Goal: Transaction & Acquisition: Book appointment/travel/reservation

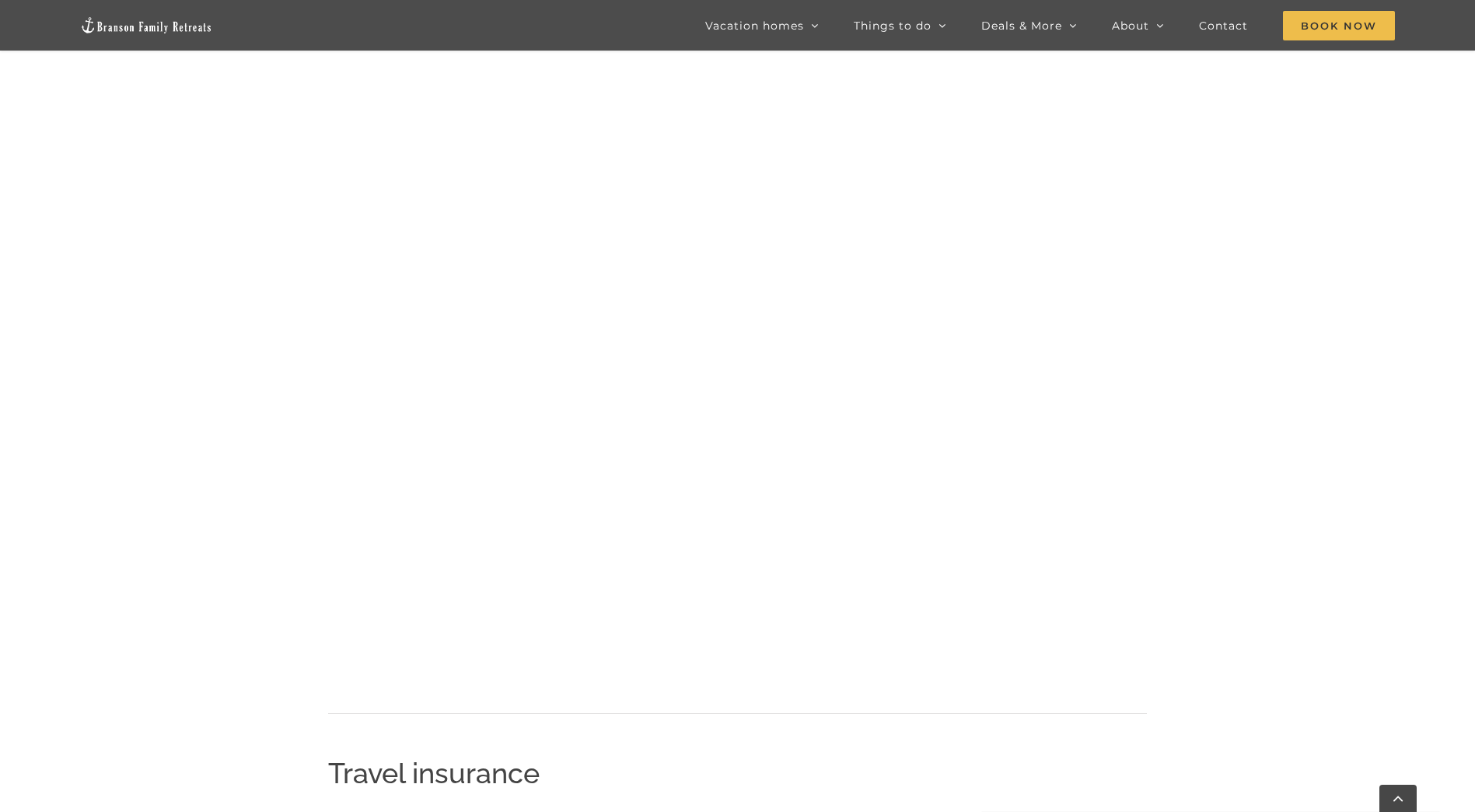
scroll to position [967, 0]
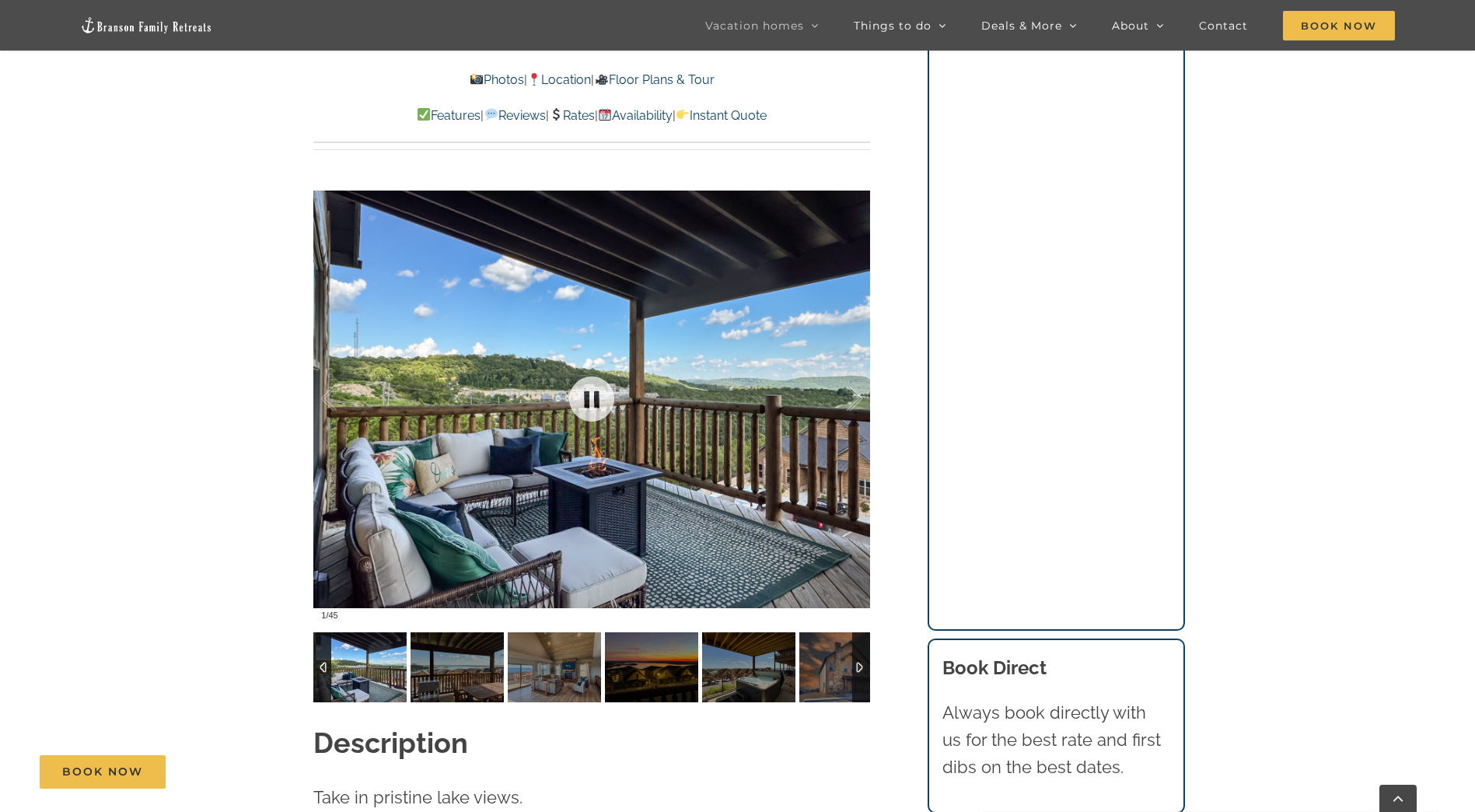
scroll to position [1244, 0]
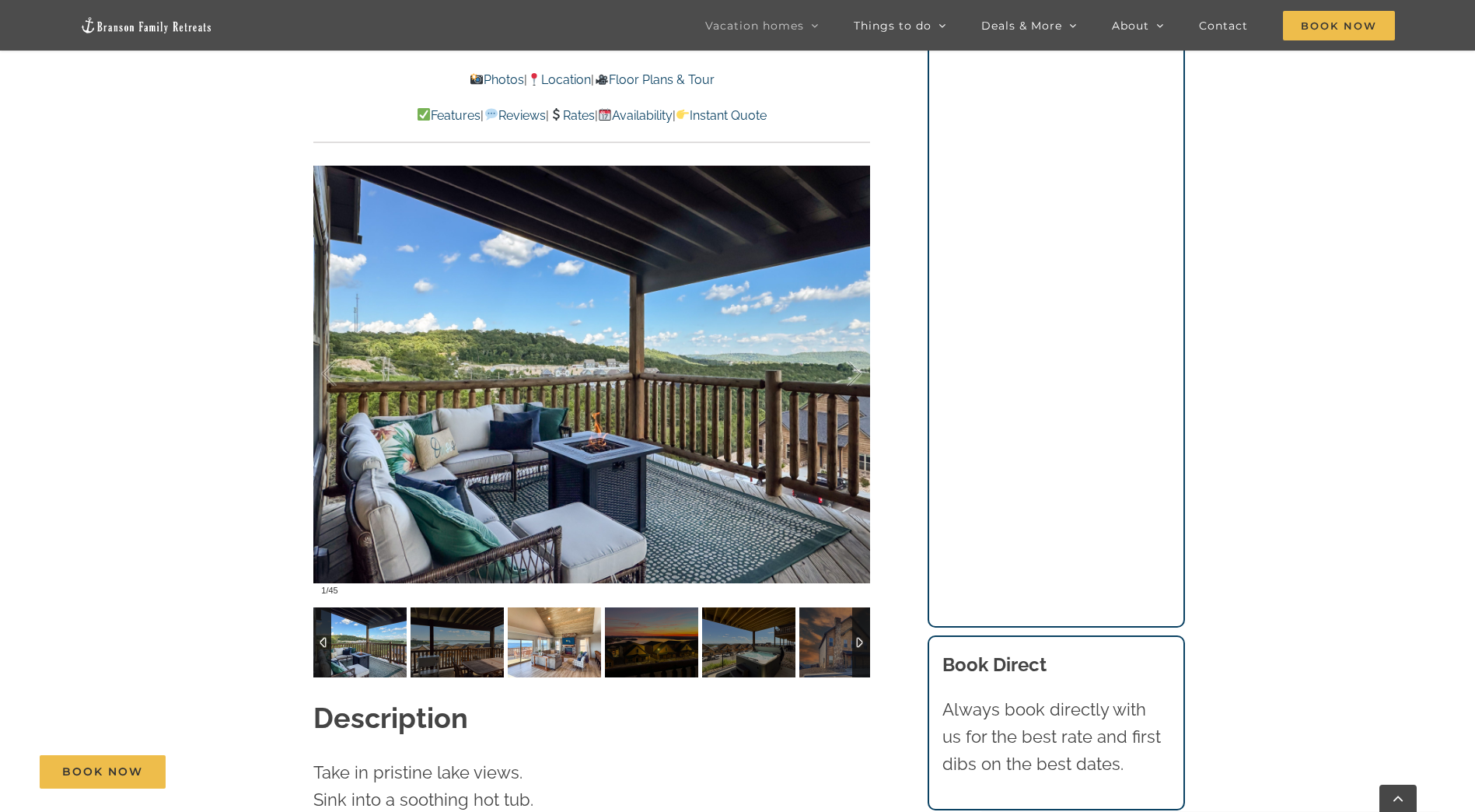
click at [571, 628] on img at bounding box center [555, 642] width 94 height 70
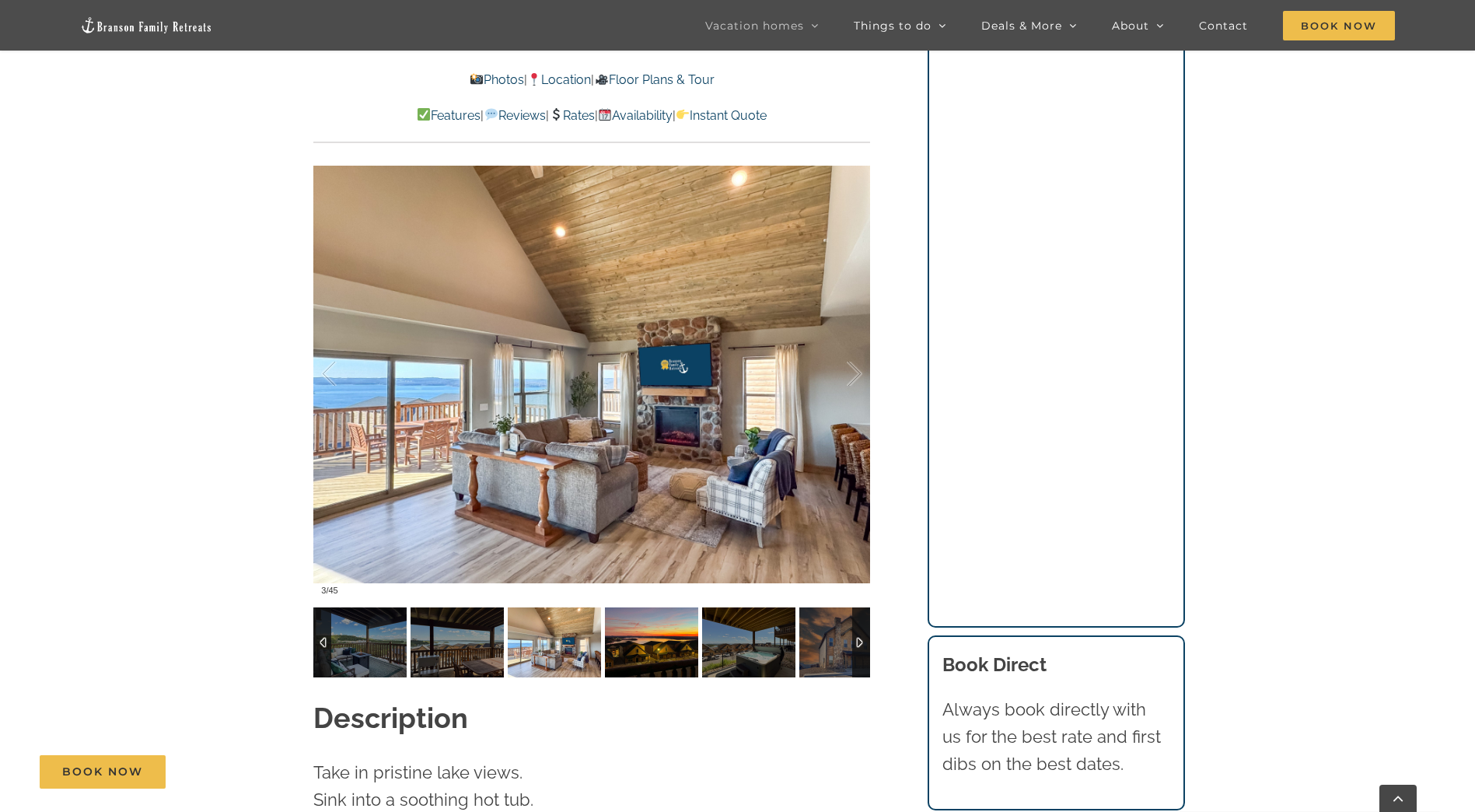
click at [678, 640] on img at bounding box center [652, 642] width 94 height 70
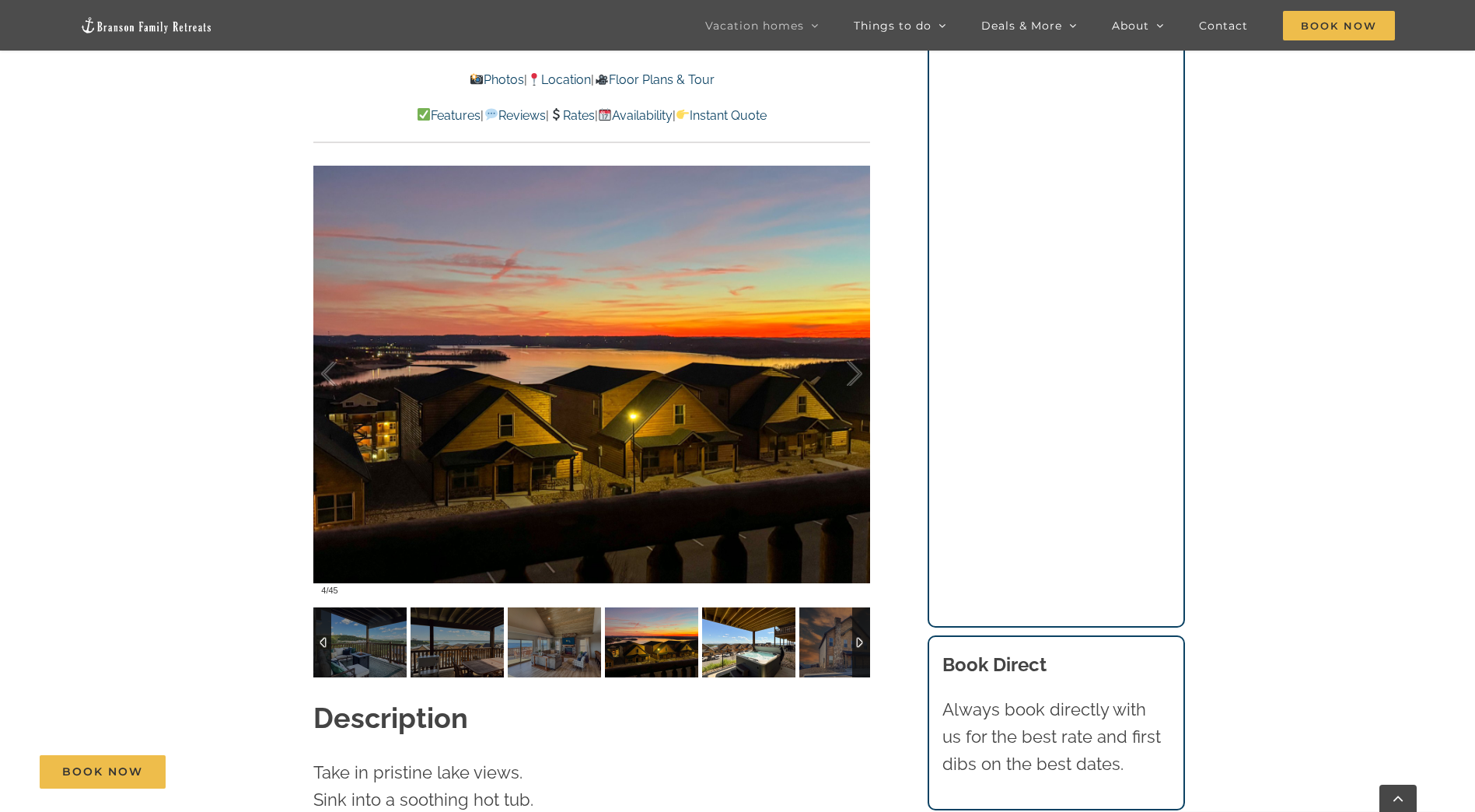
click at [733, 634] on img at bounding box center [749, 642] width 94 height 70
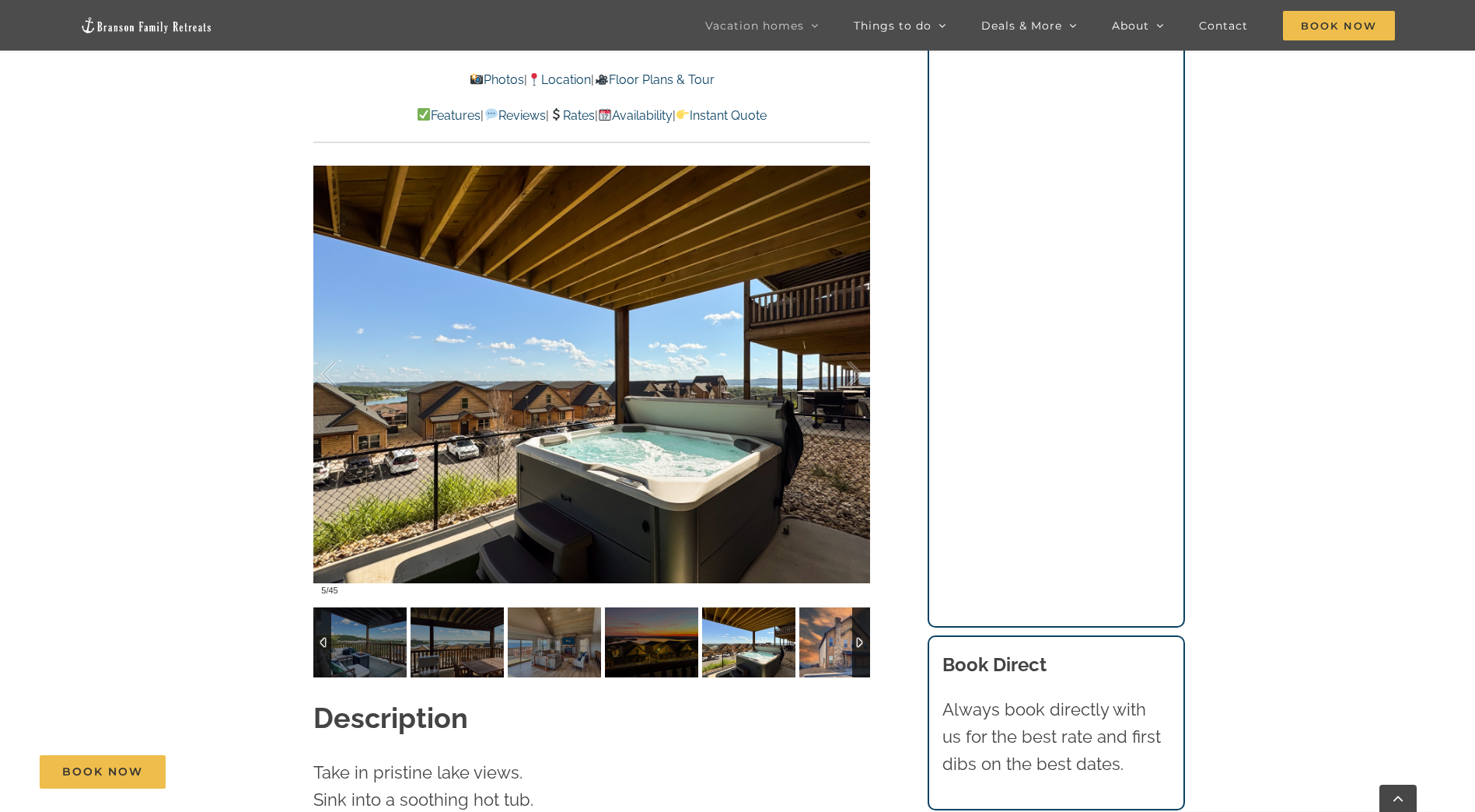
click at [813, 623] on img at bounding box center [846, 642] width 94 height 70
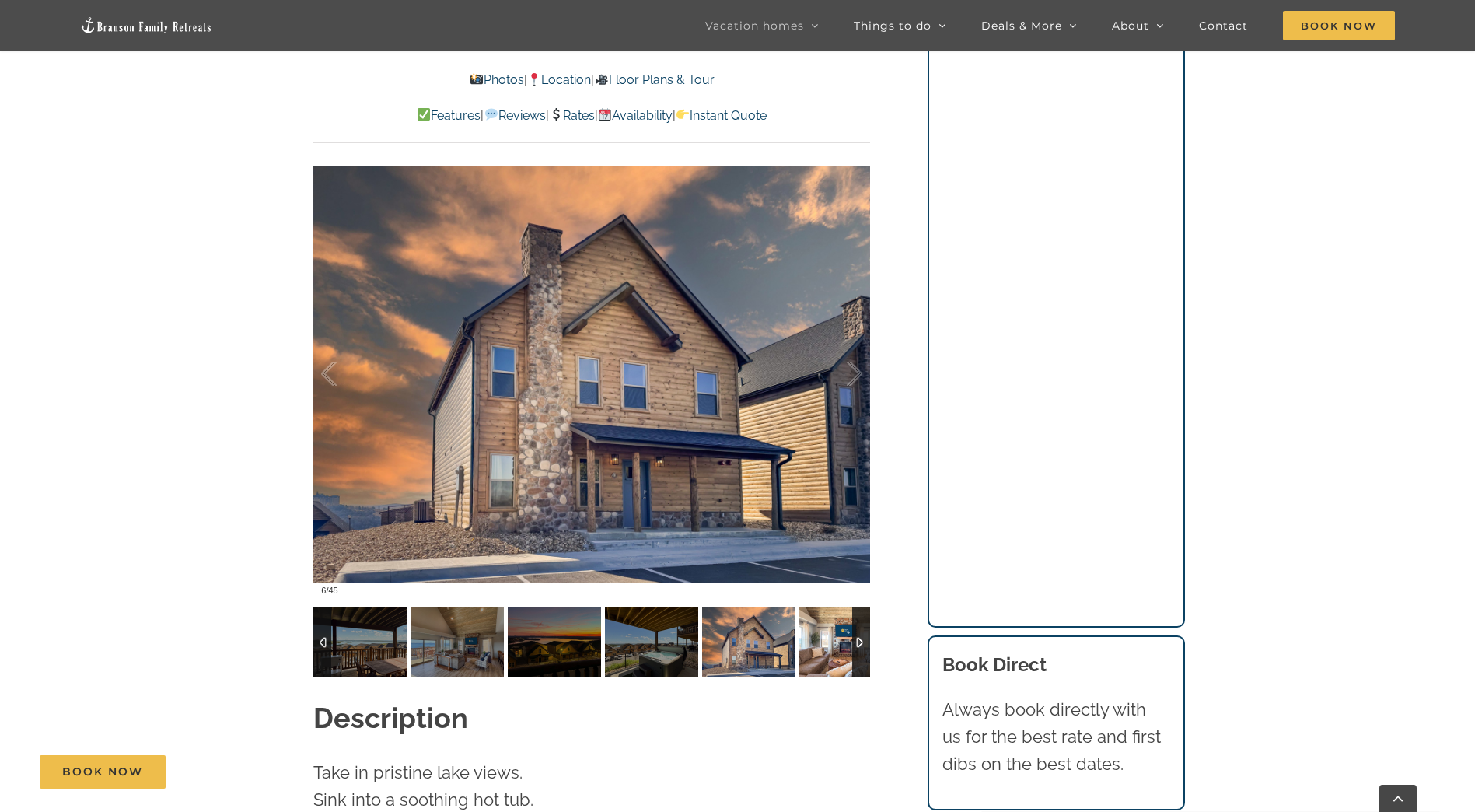
click at [813, 623] on img at bounding box center [846, 642] width 94 height 70
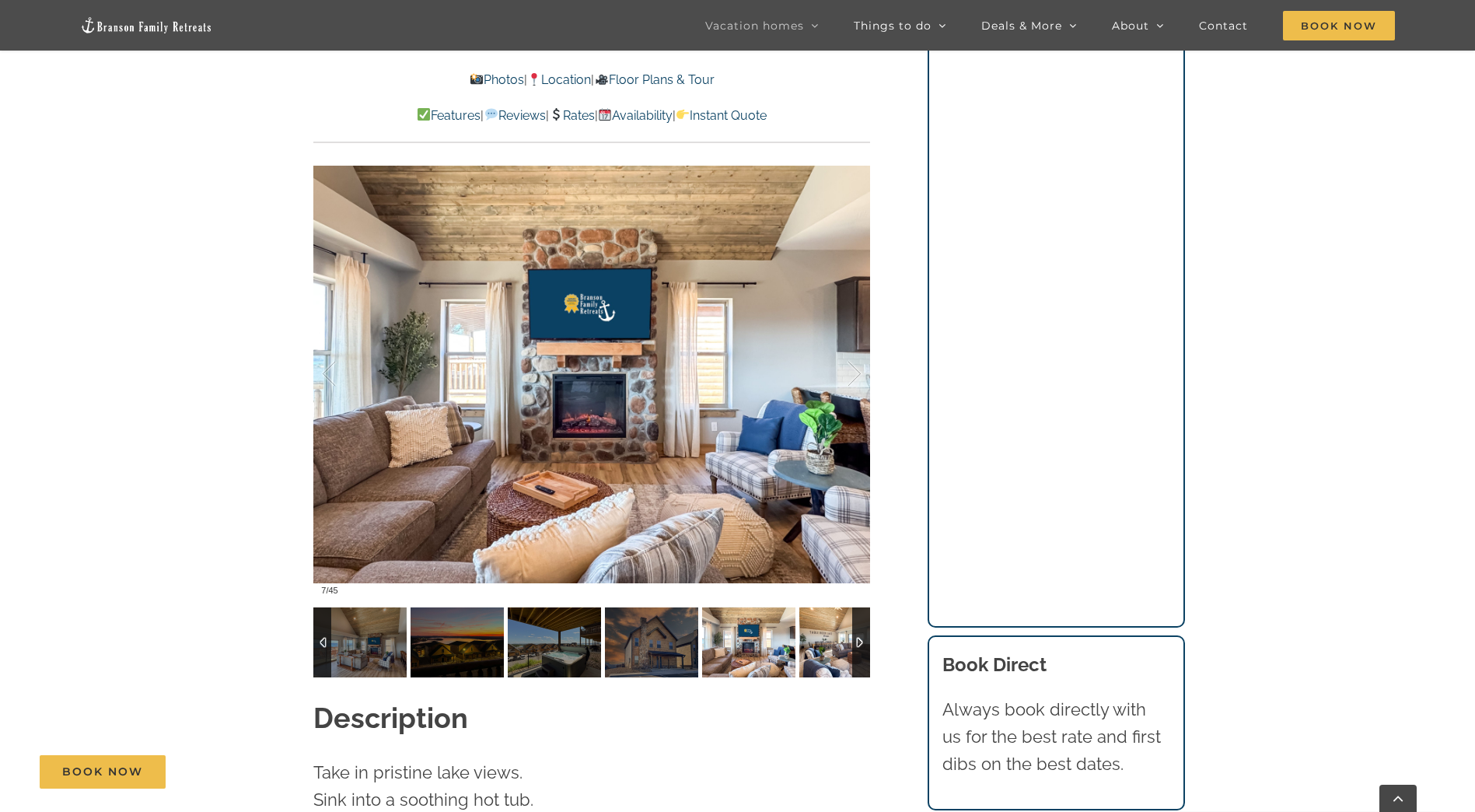
click at [813, 623] on img at bounding box center [846, 642] width 94 height 70
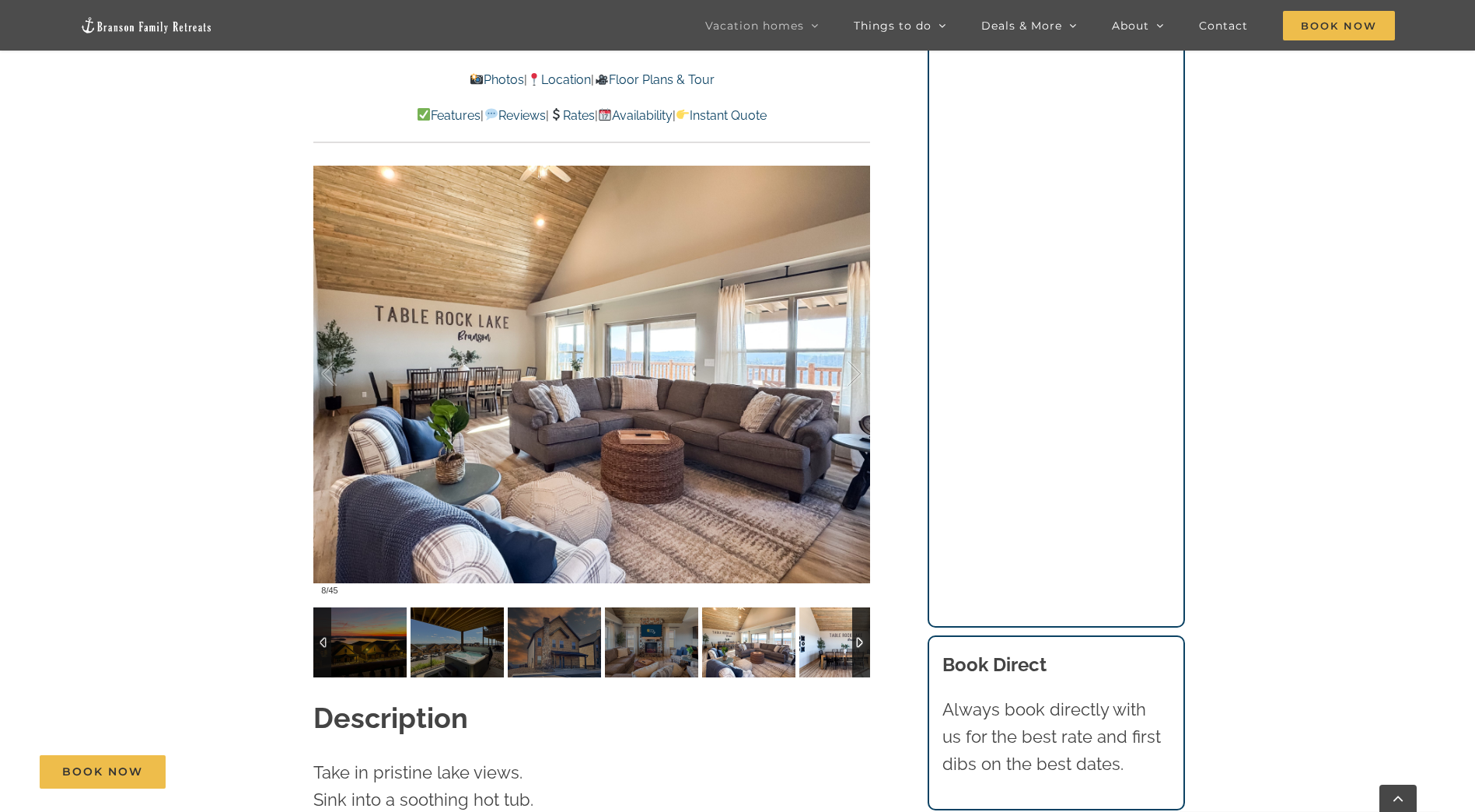
click at [813, 623] on img at bounding box center [846, 642] width 94 height 70
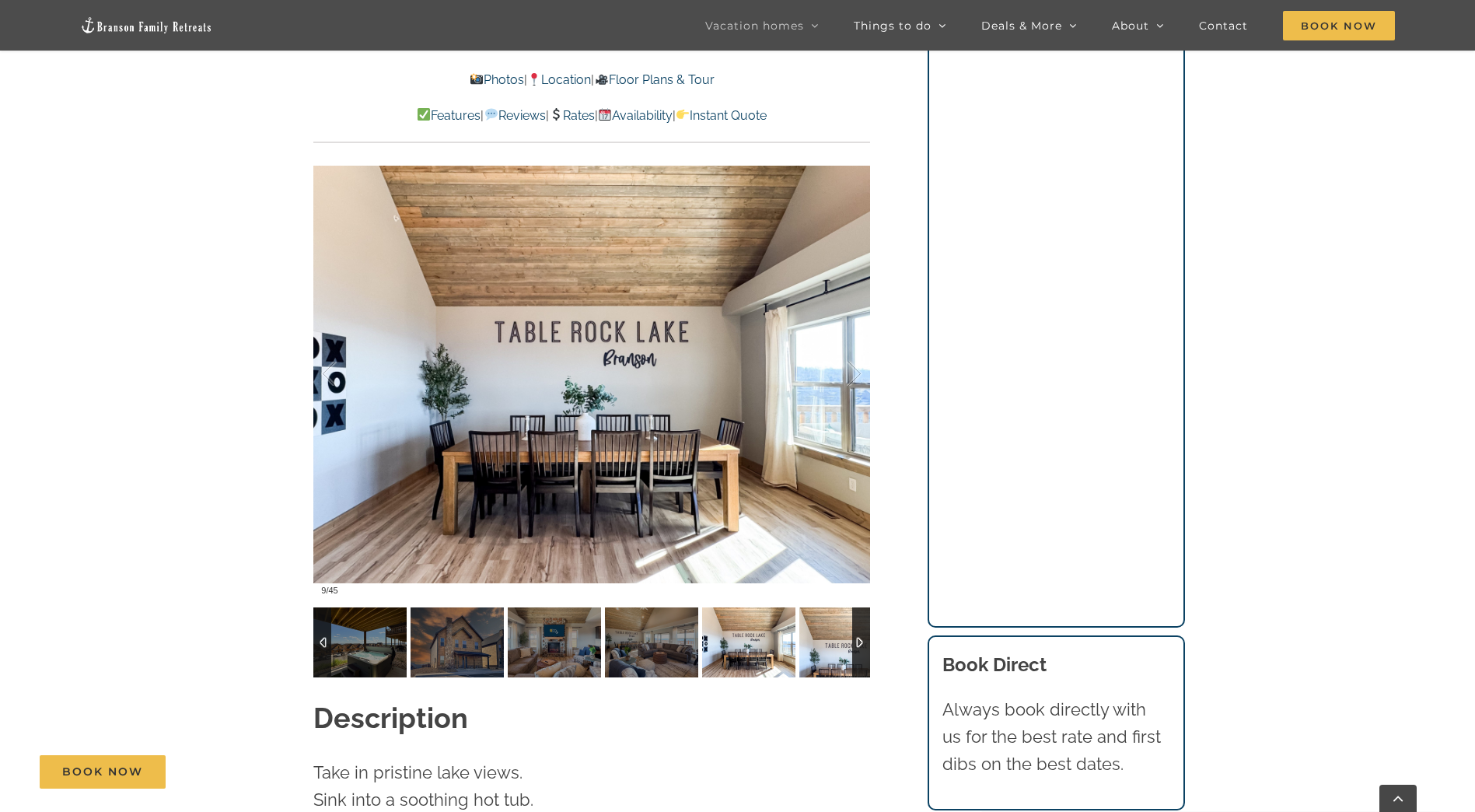
click at [813, 623] on img at bounding box center [846, 642] width 94 height 70
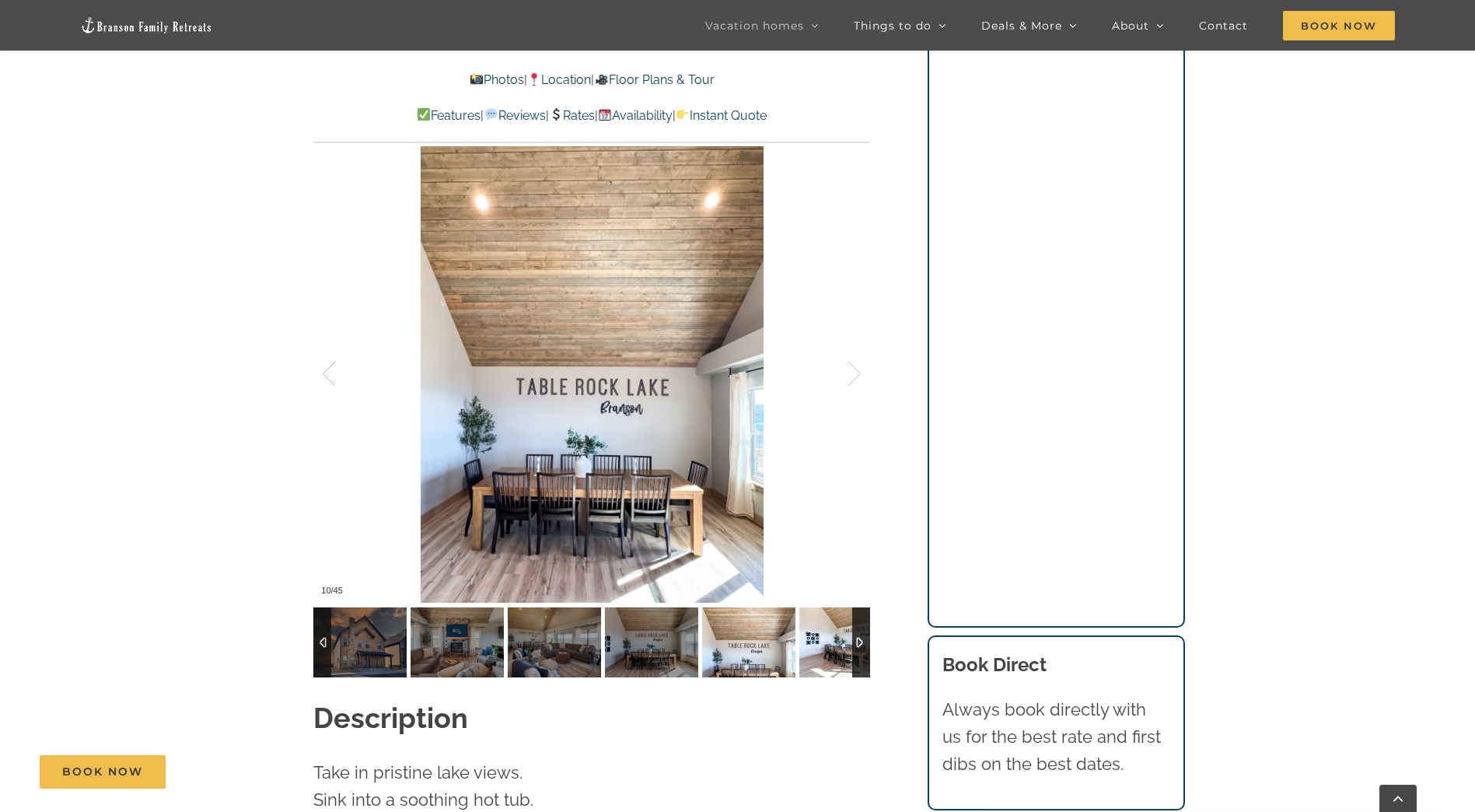
click at [813, 623] on img at bounding box center [846, 642] width 94 height 70
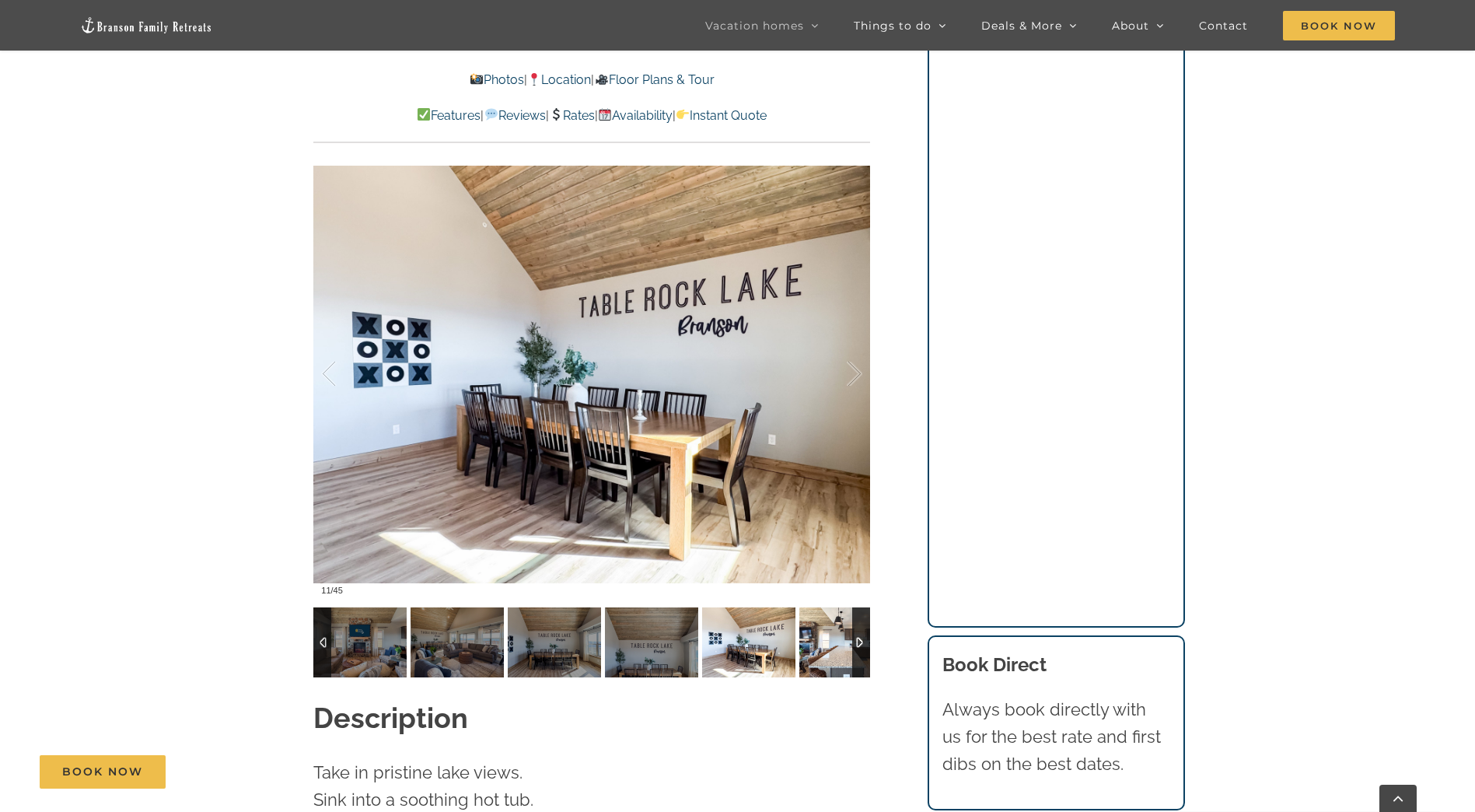
click at [813, 623] on img at bounding box center [846, 642] width 94 height 70
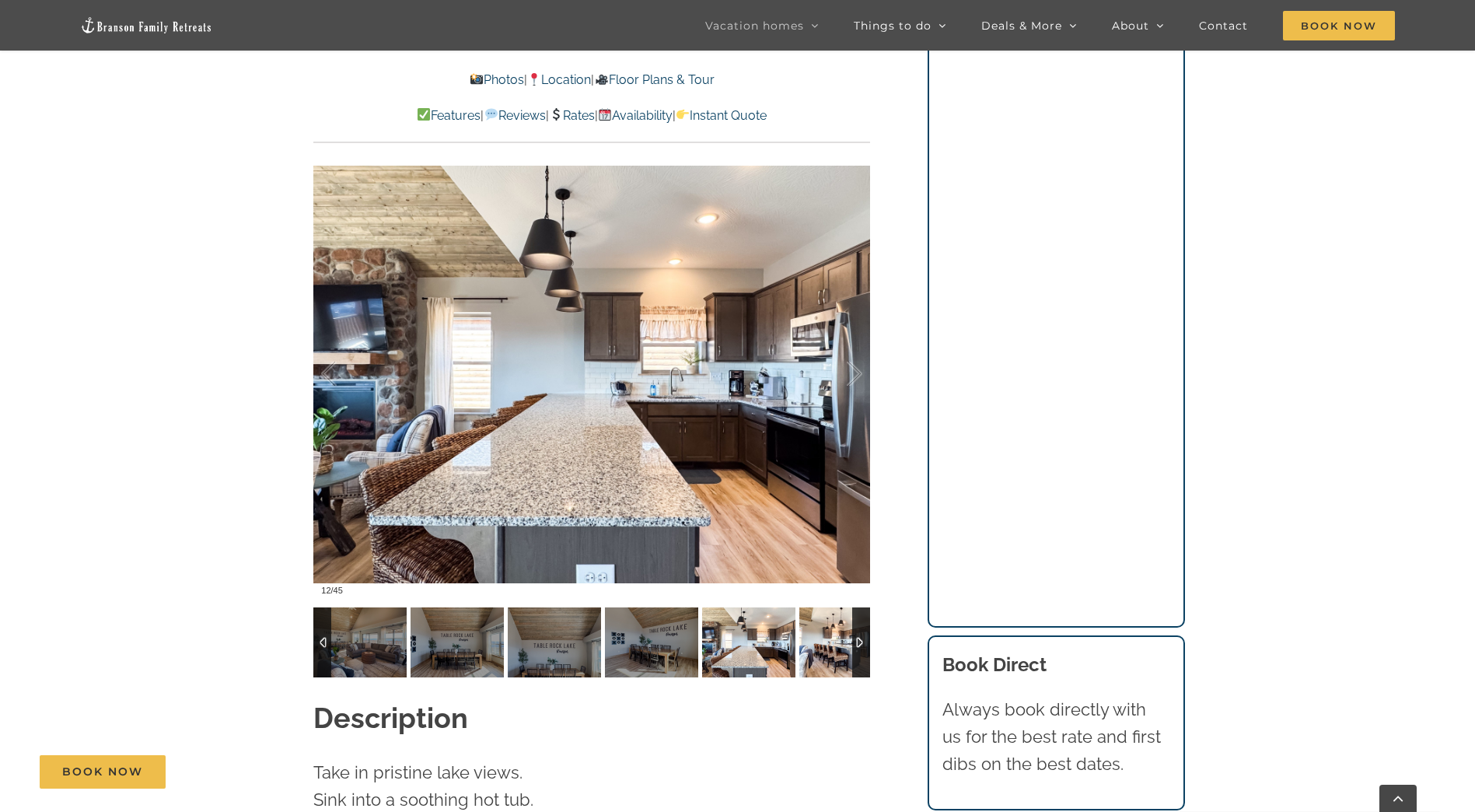
click at [813, 623] on img at bounding box center [846, 642] width 94 height 70
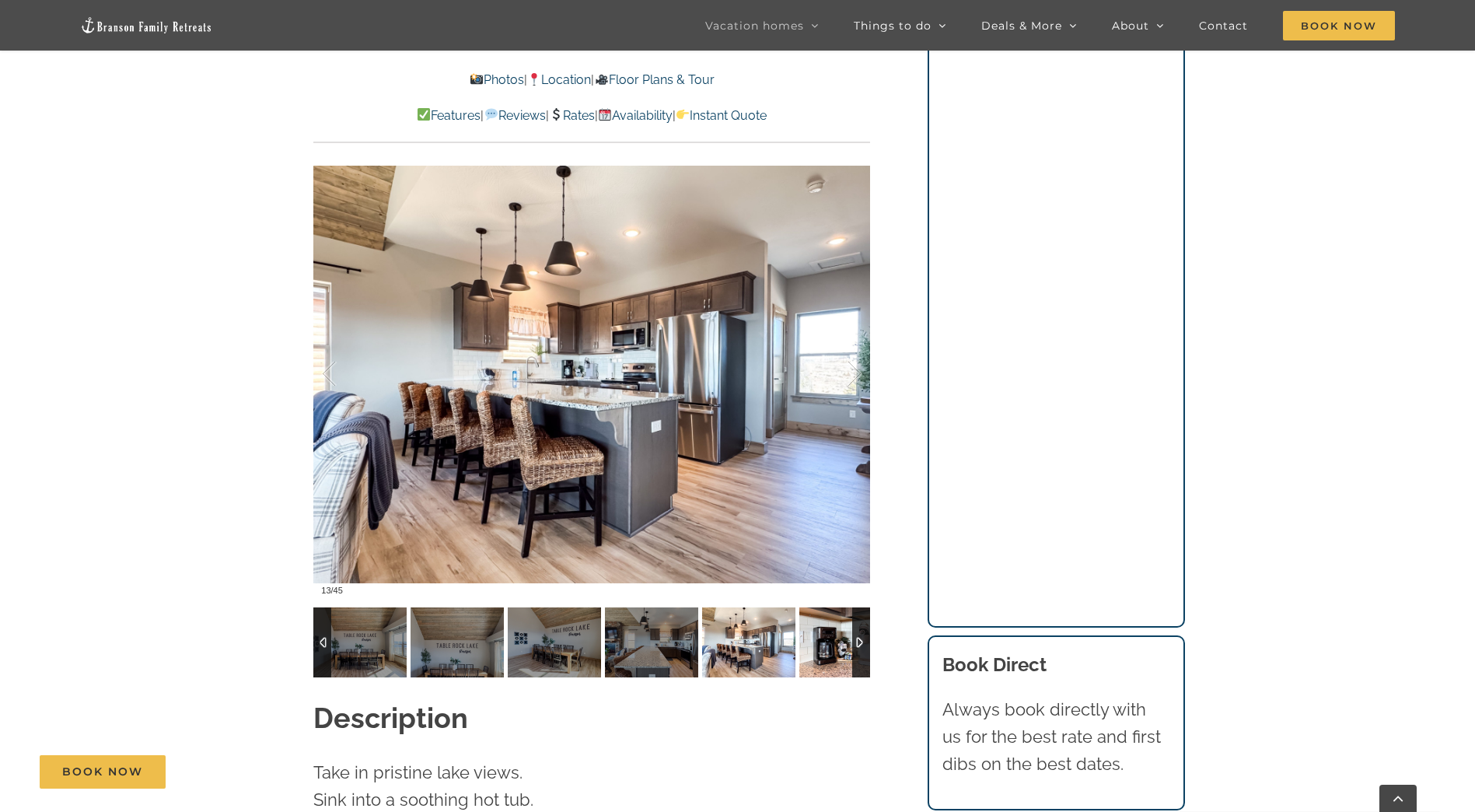
click at [813, 623] on img at bounding box center [846, 642] width 94 height 70
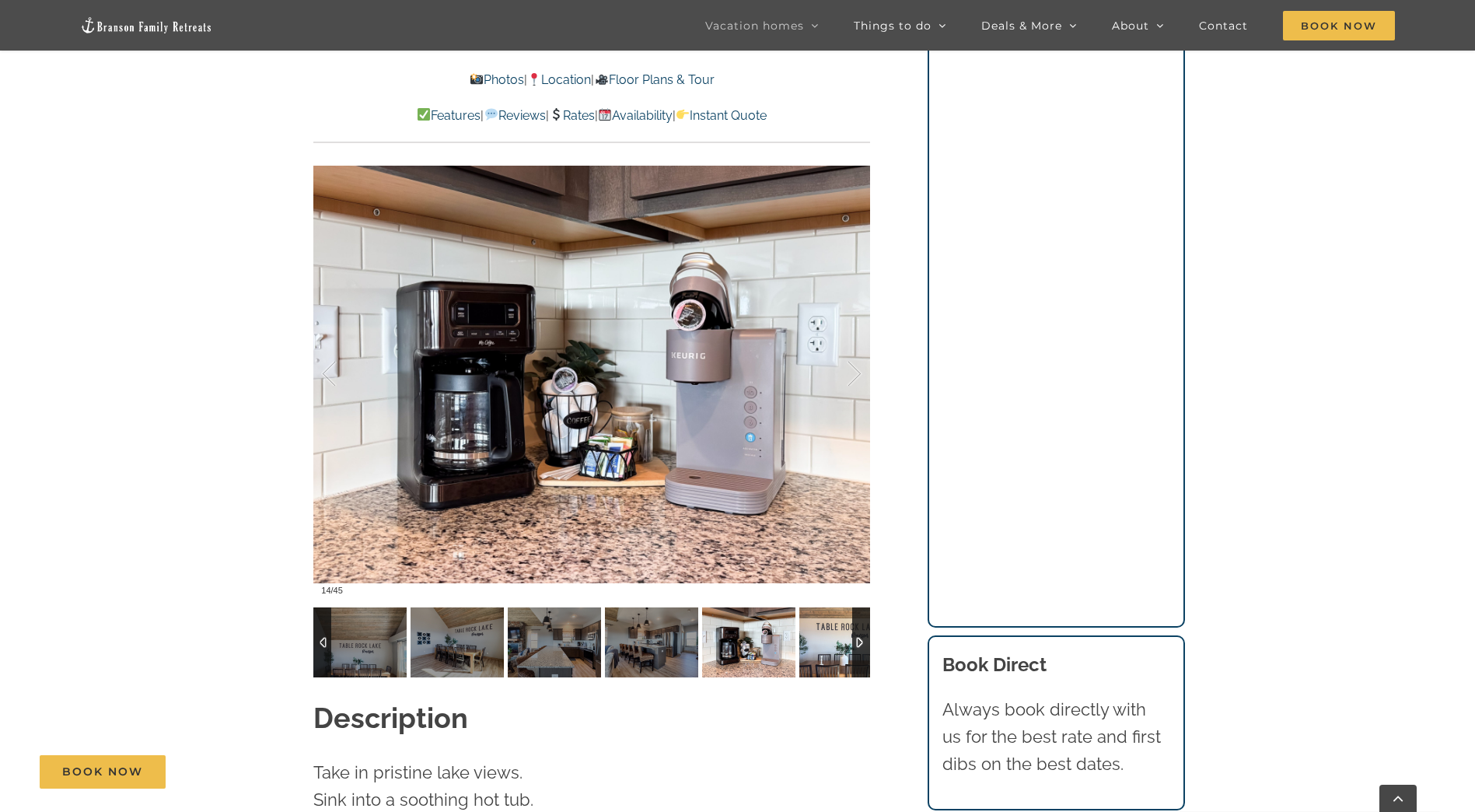
click at [813, 623] on img at bounding box center [846, 642] width 94 height 70
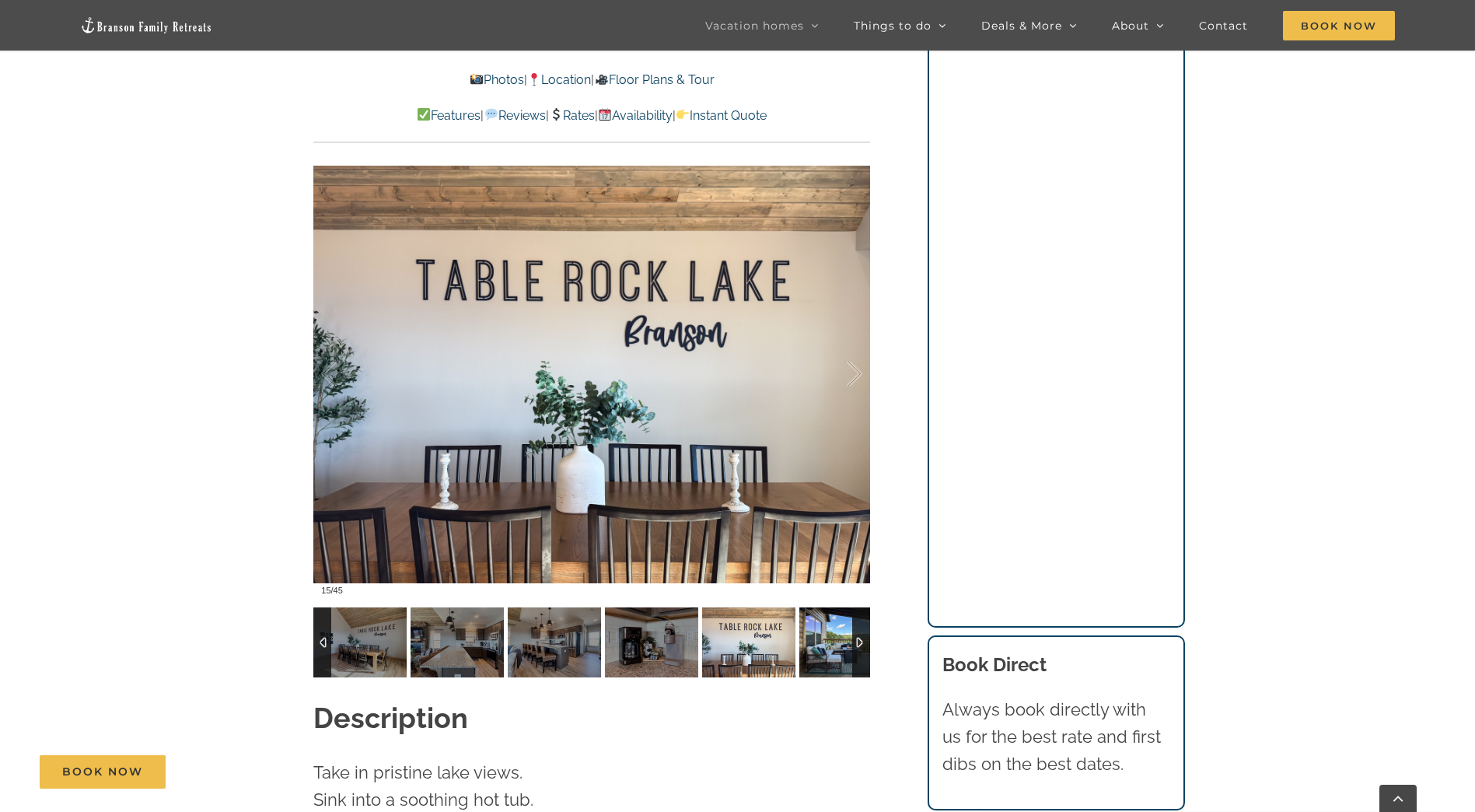
click at [813, 623] on img at bounding box center [846, 642] width 94 height 70
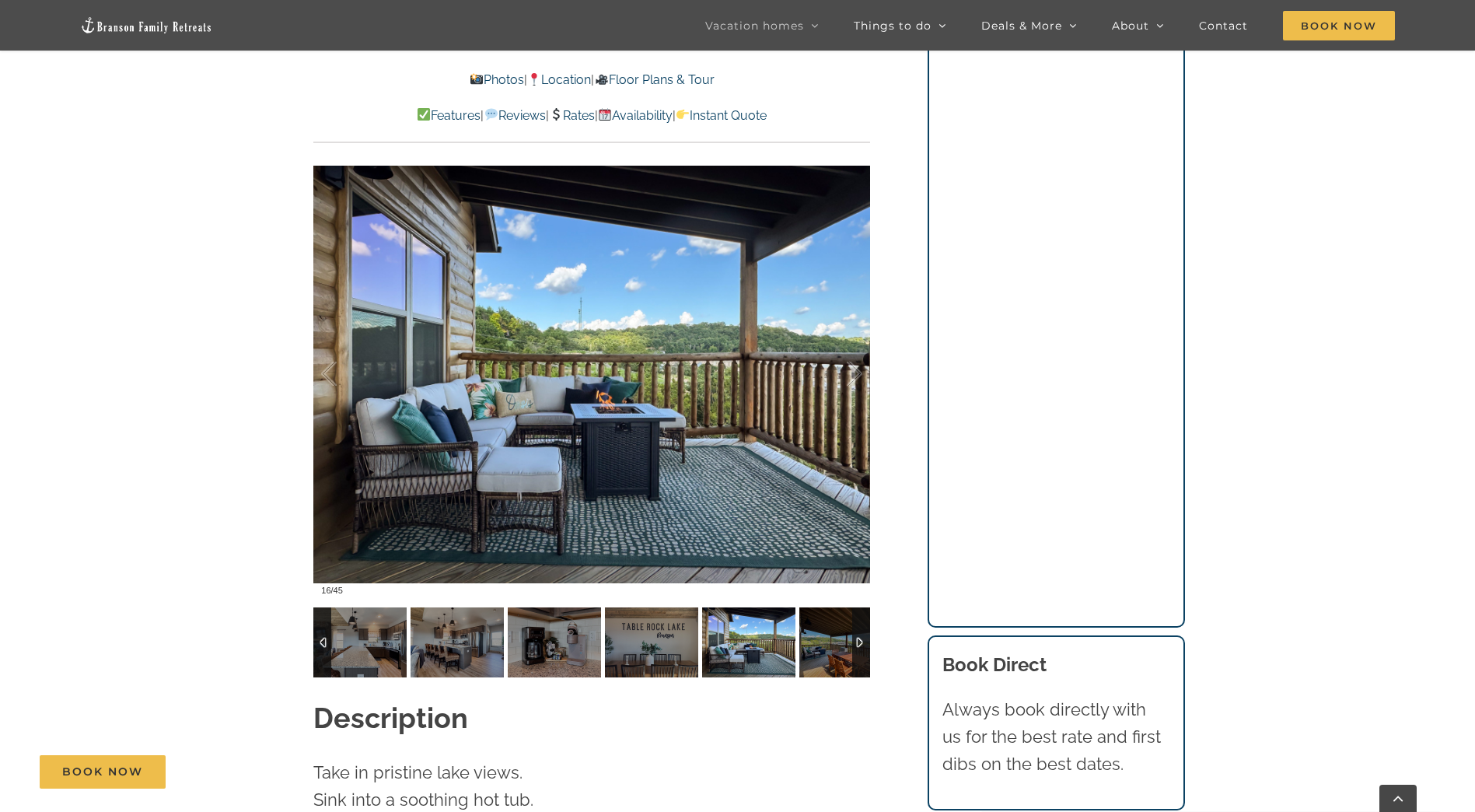
click at [796, 623] on img at bounding box center [749, 642] width 94 height 70
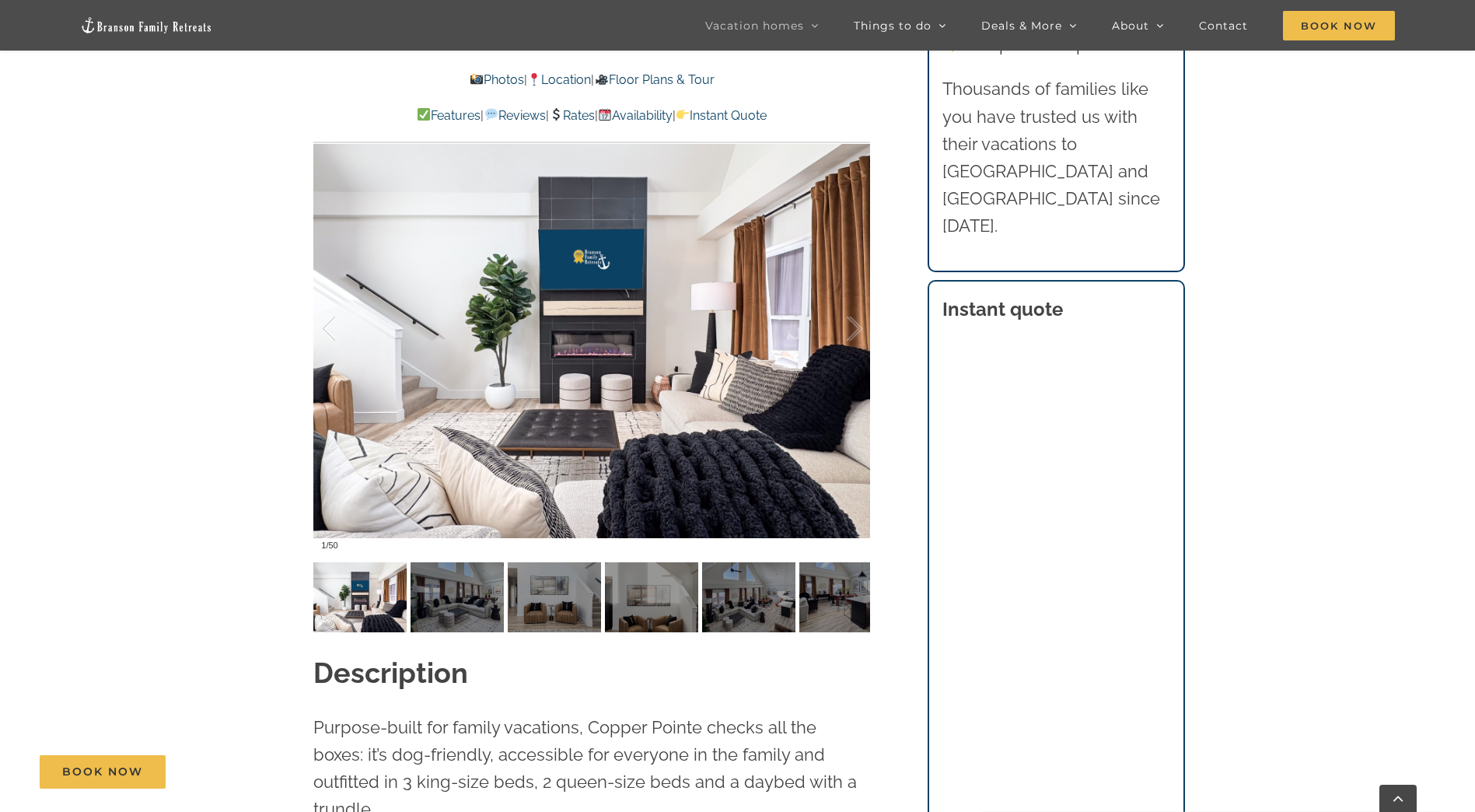
scroll to position [1322, 0]
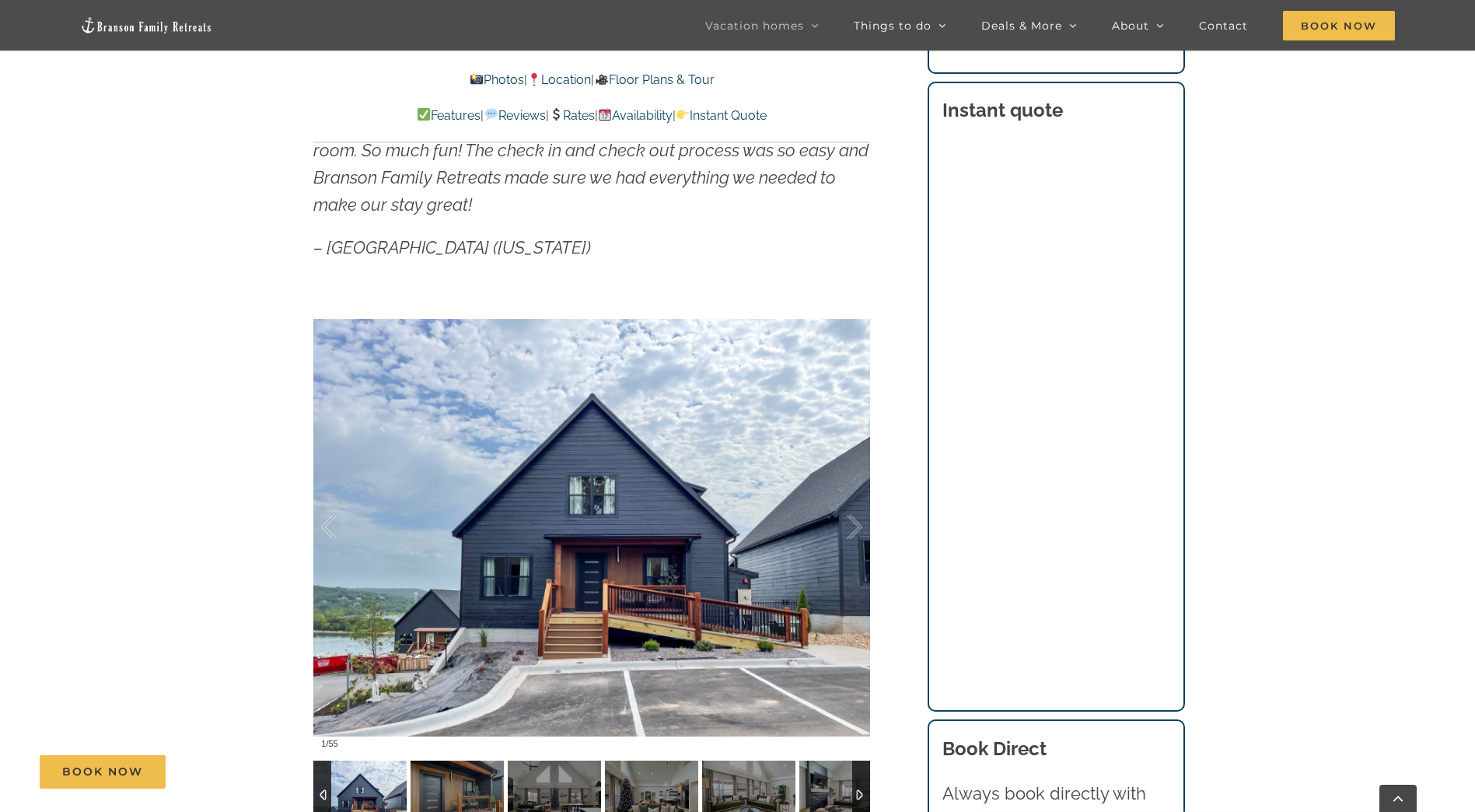
scroll to position [1244, 0]
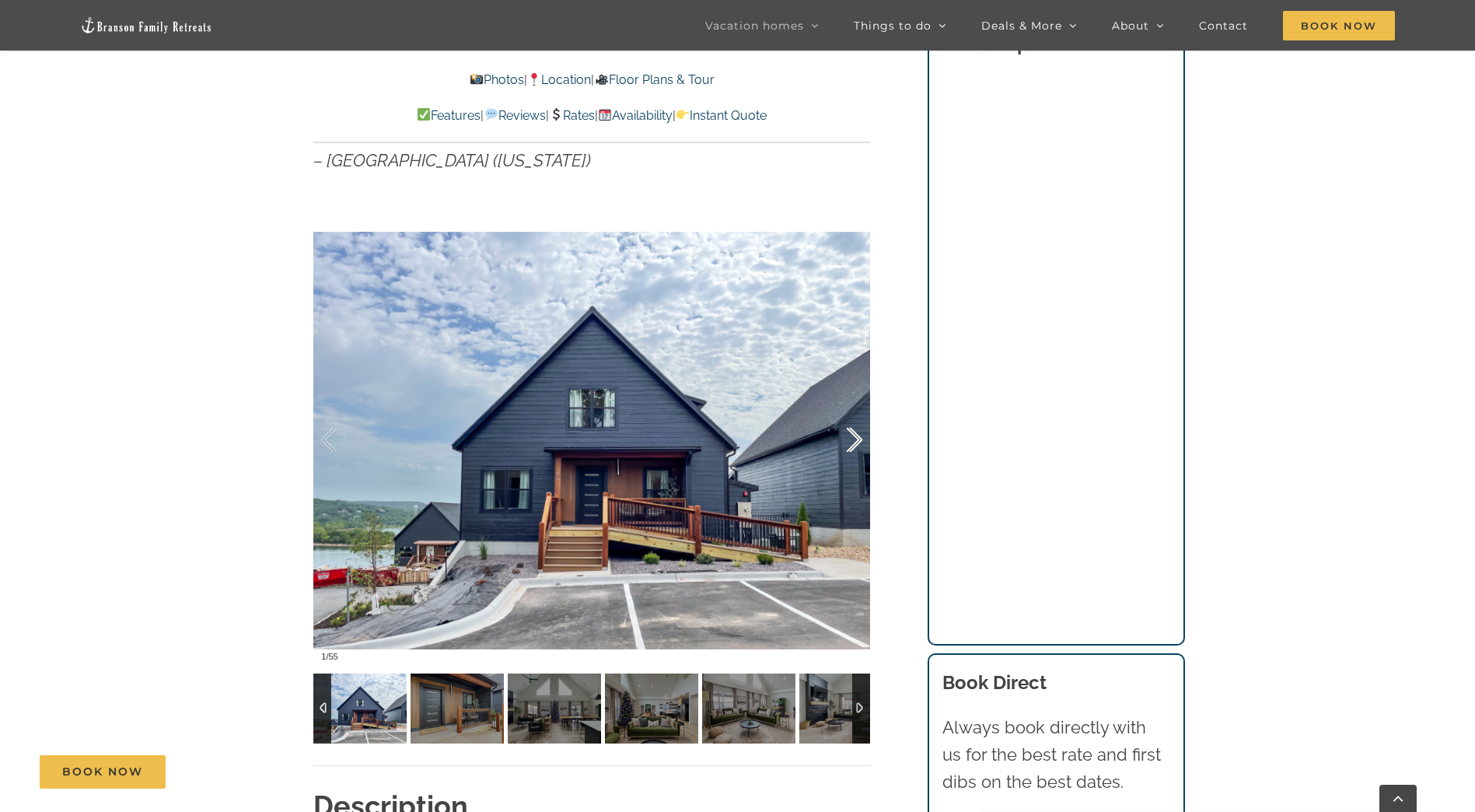
click at [849, 437] on div at bounding box center [838, 440] width 49 height 96
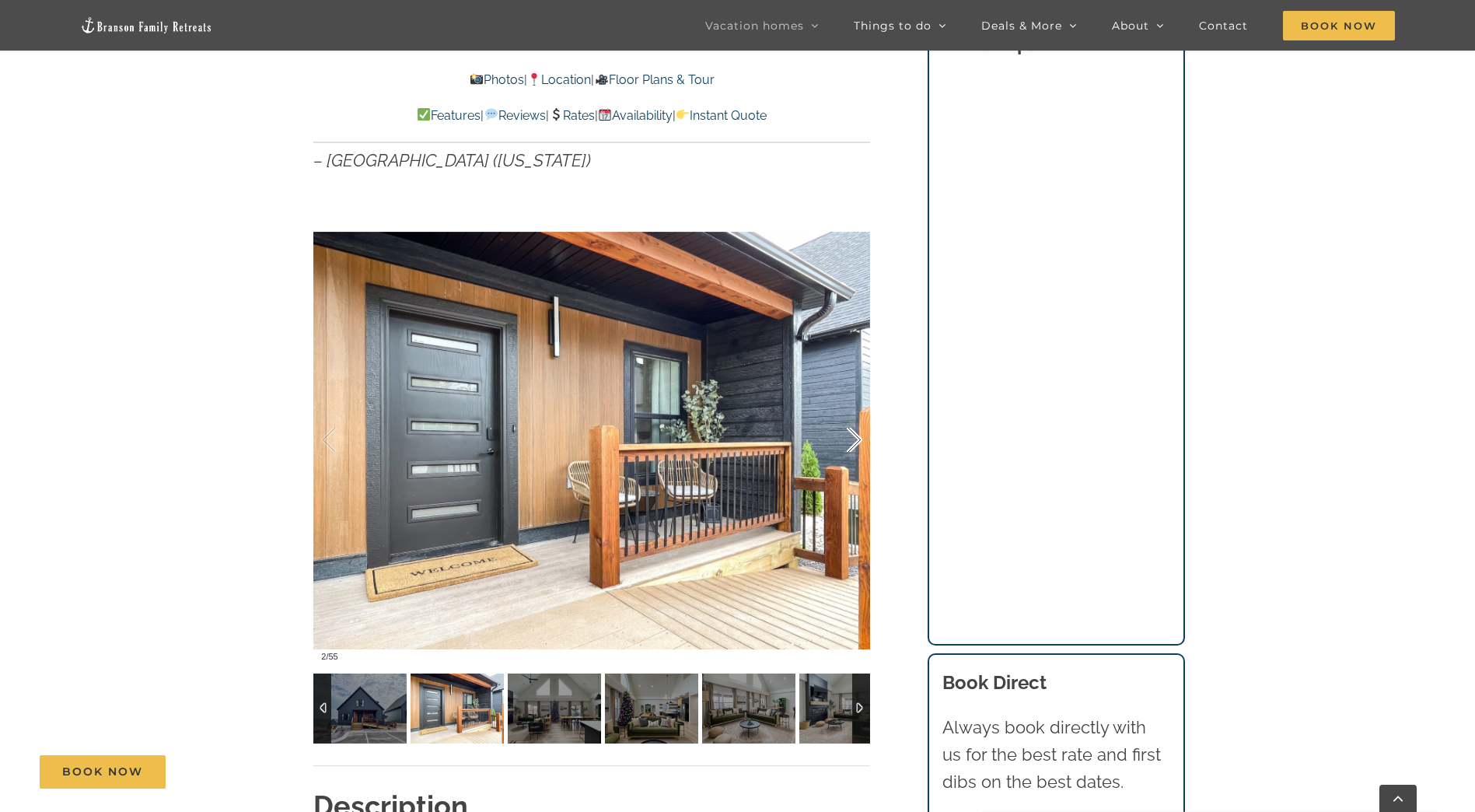
click at [849, 437] on div at bounding box center [838, 440] width 49 height 96
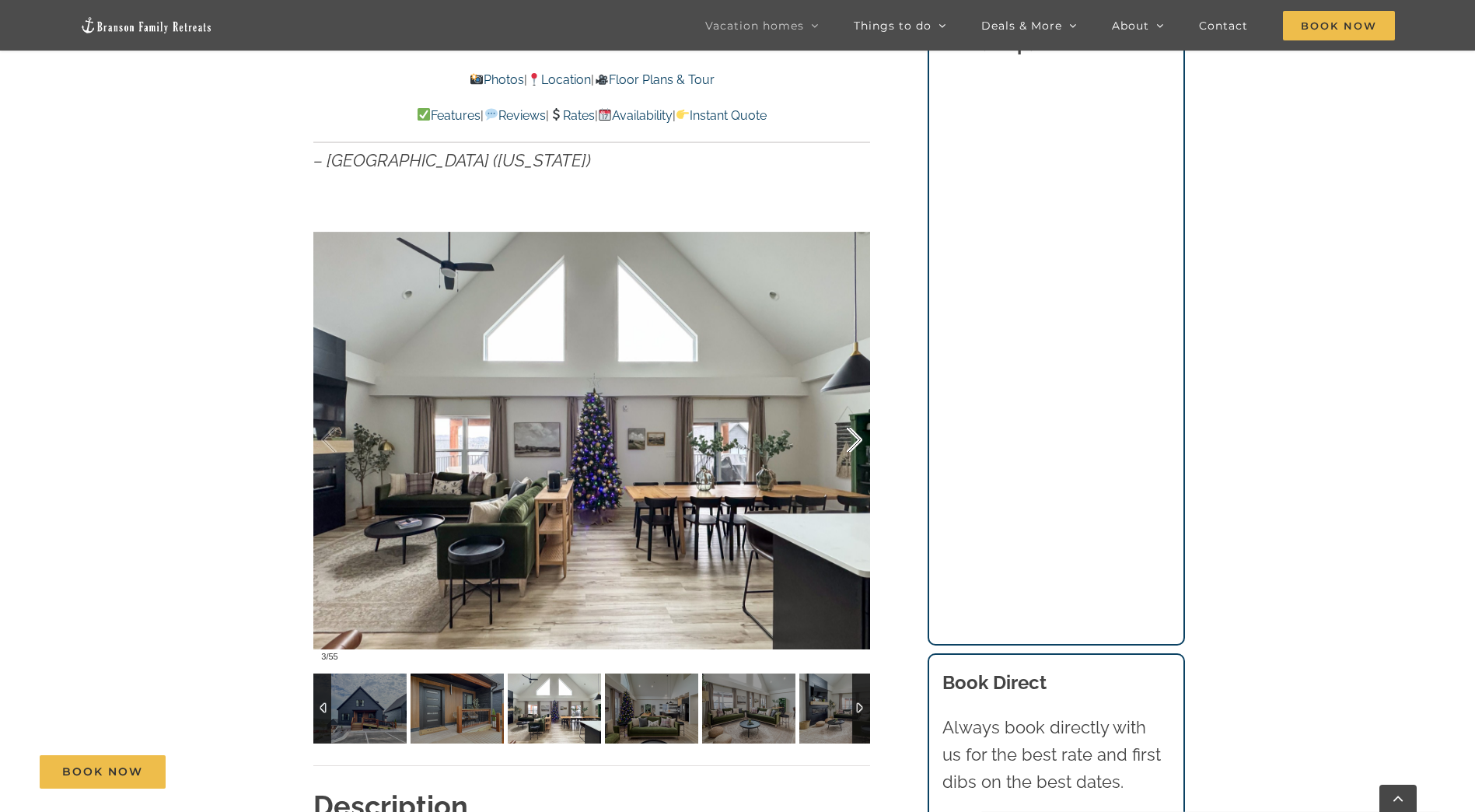
click at [849, 437] on div at bounding box center [838, 440] width 49 height 96
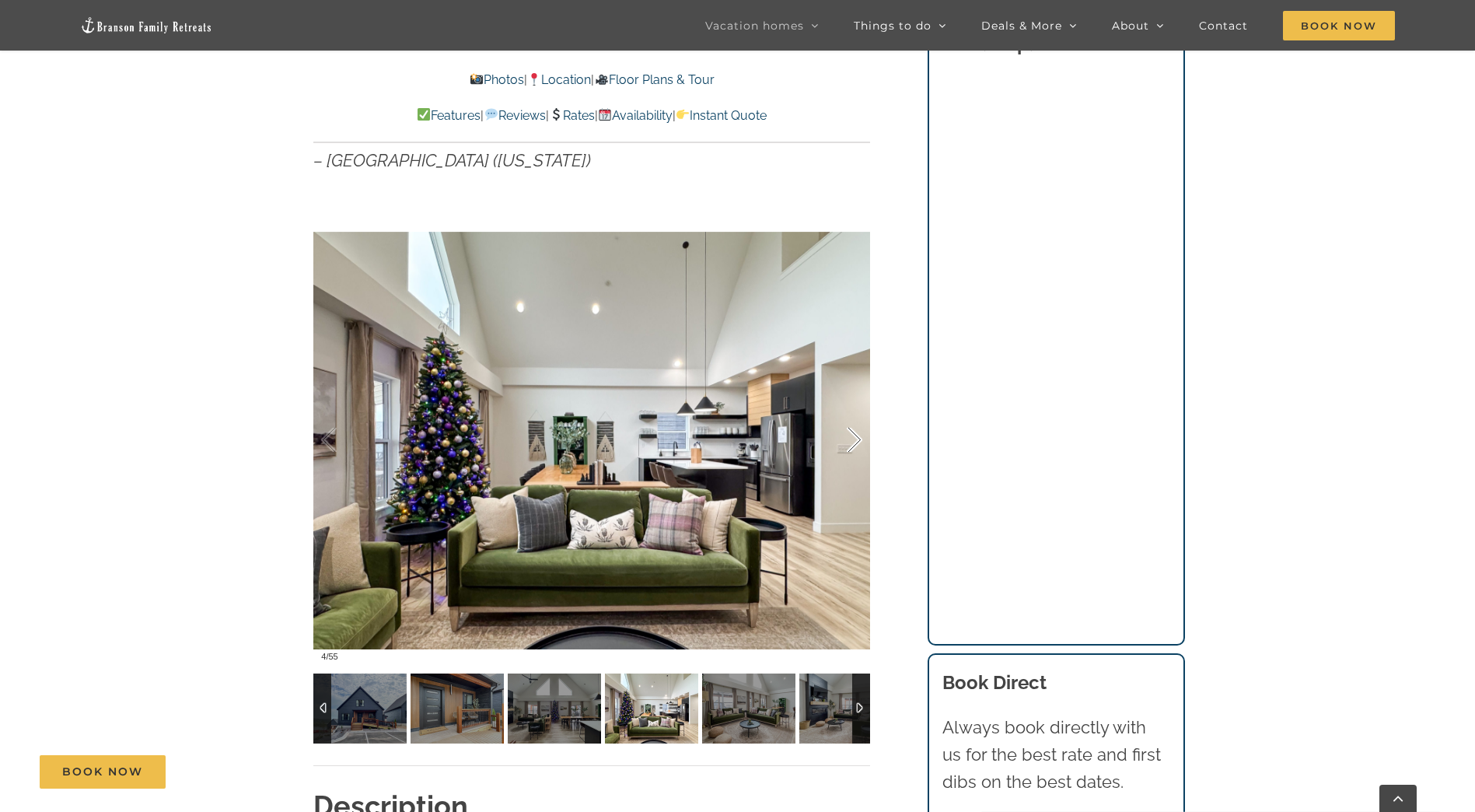
click at [849, 437] on div at bounding box center [838, 440] width 49 height 96
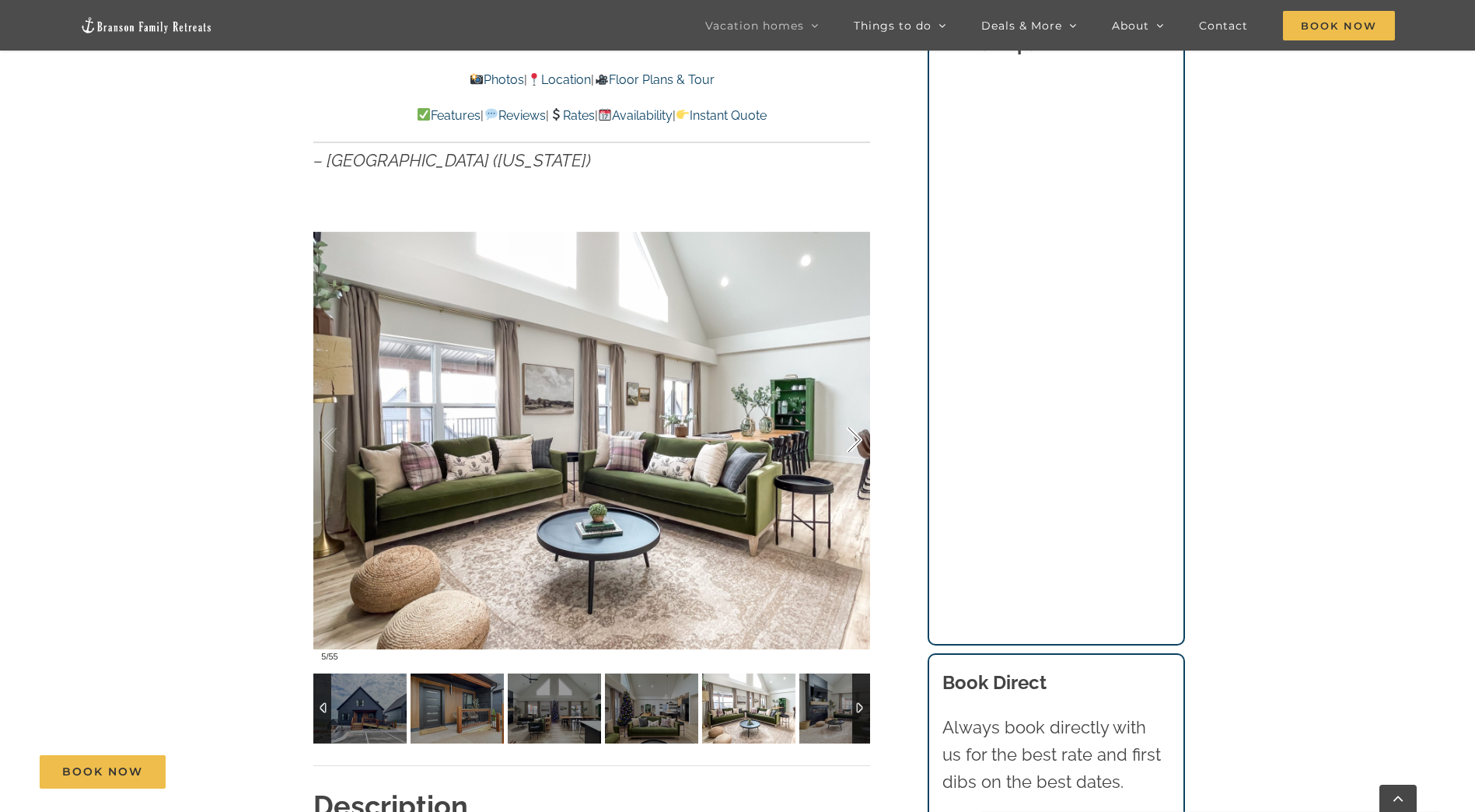
click at [849, 437] on div at bounding box center [838, 440] width 49 height 96
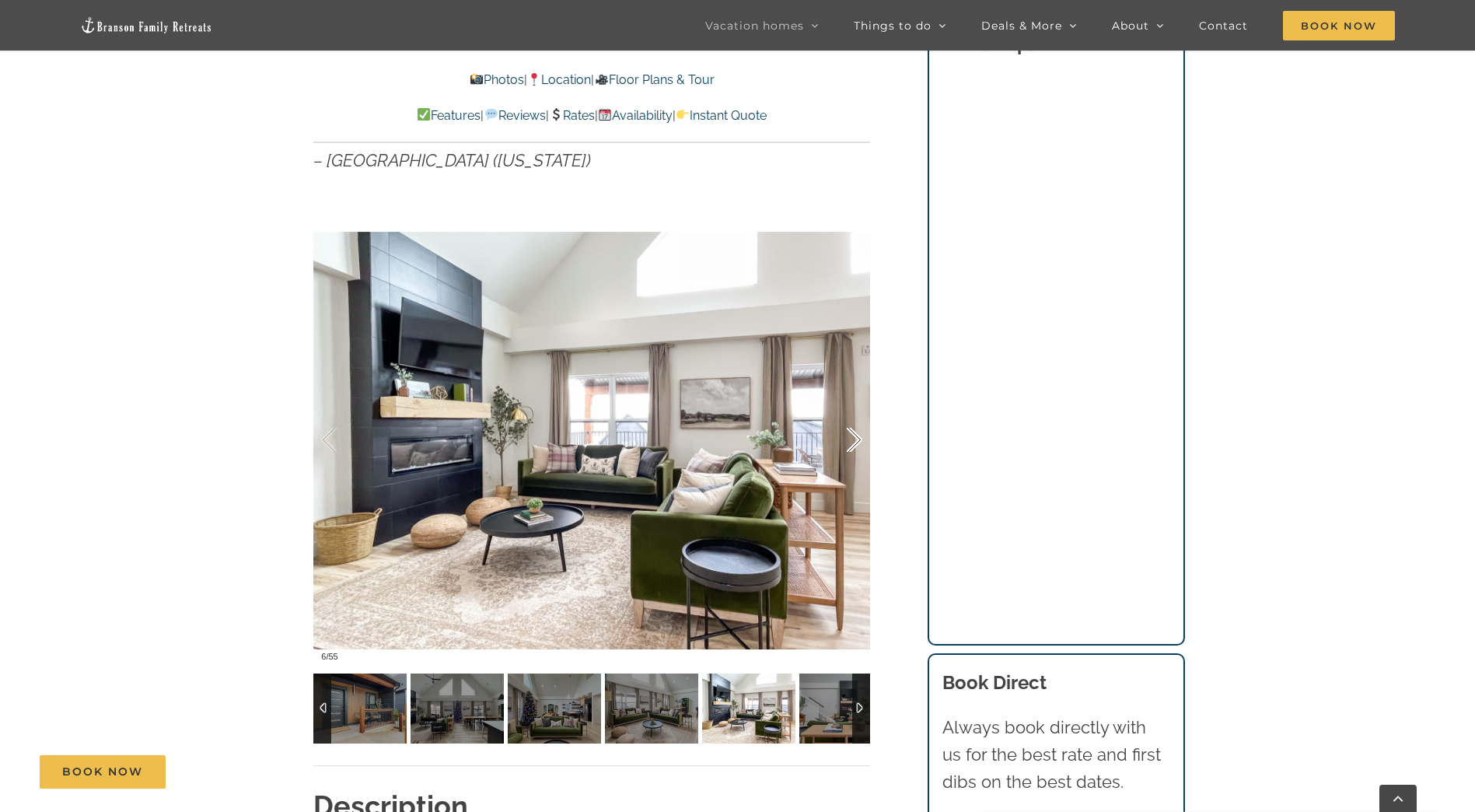
click at [849, 437] on div at bounding box center [838, 440] width 49 height 96
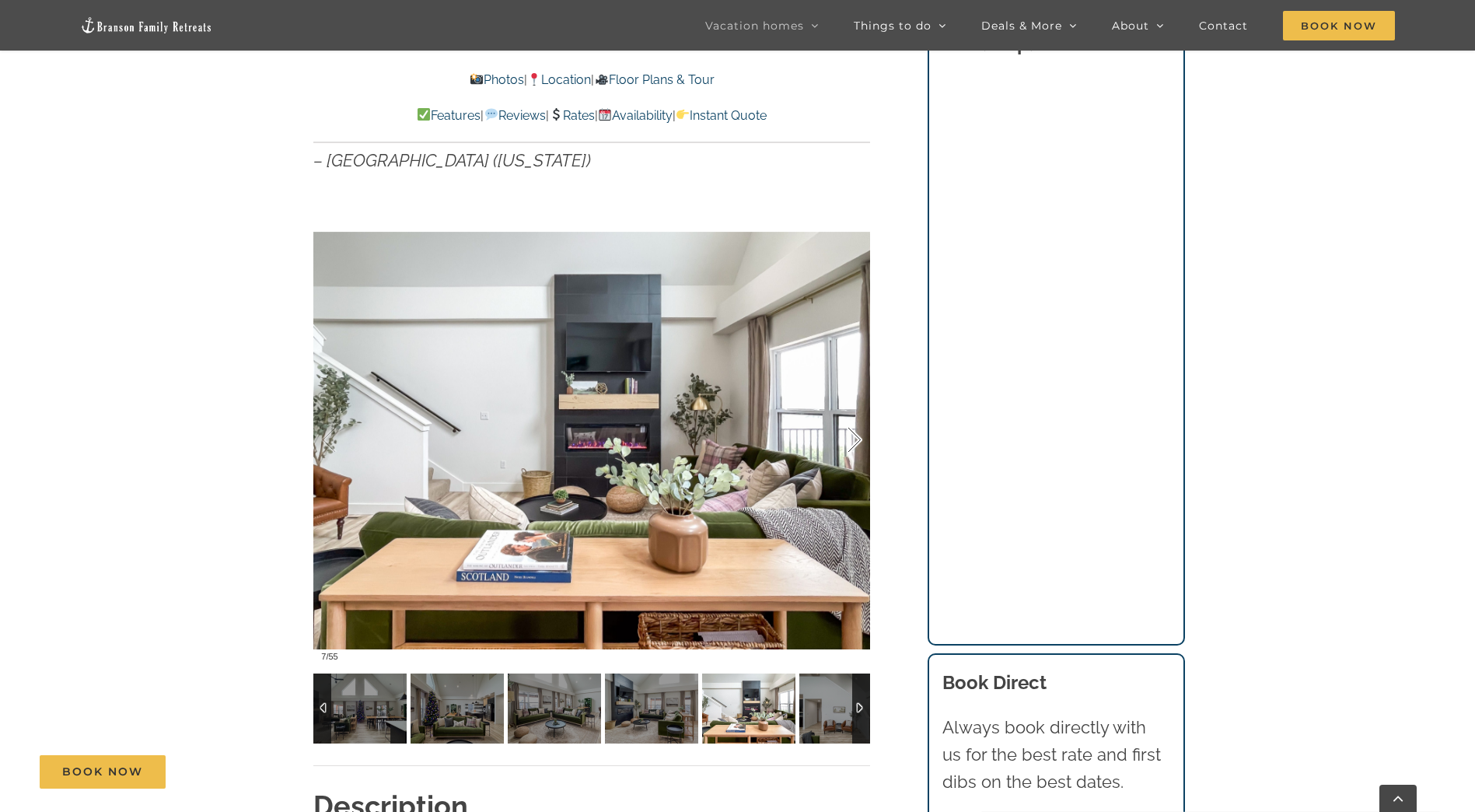
click at [849, 437] on div at bounding box center [838, 440] width 49 height 96
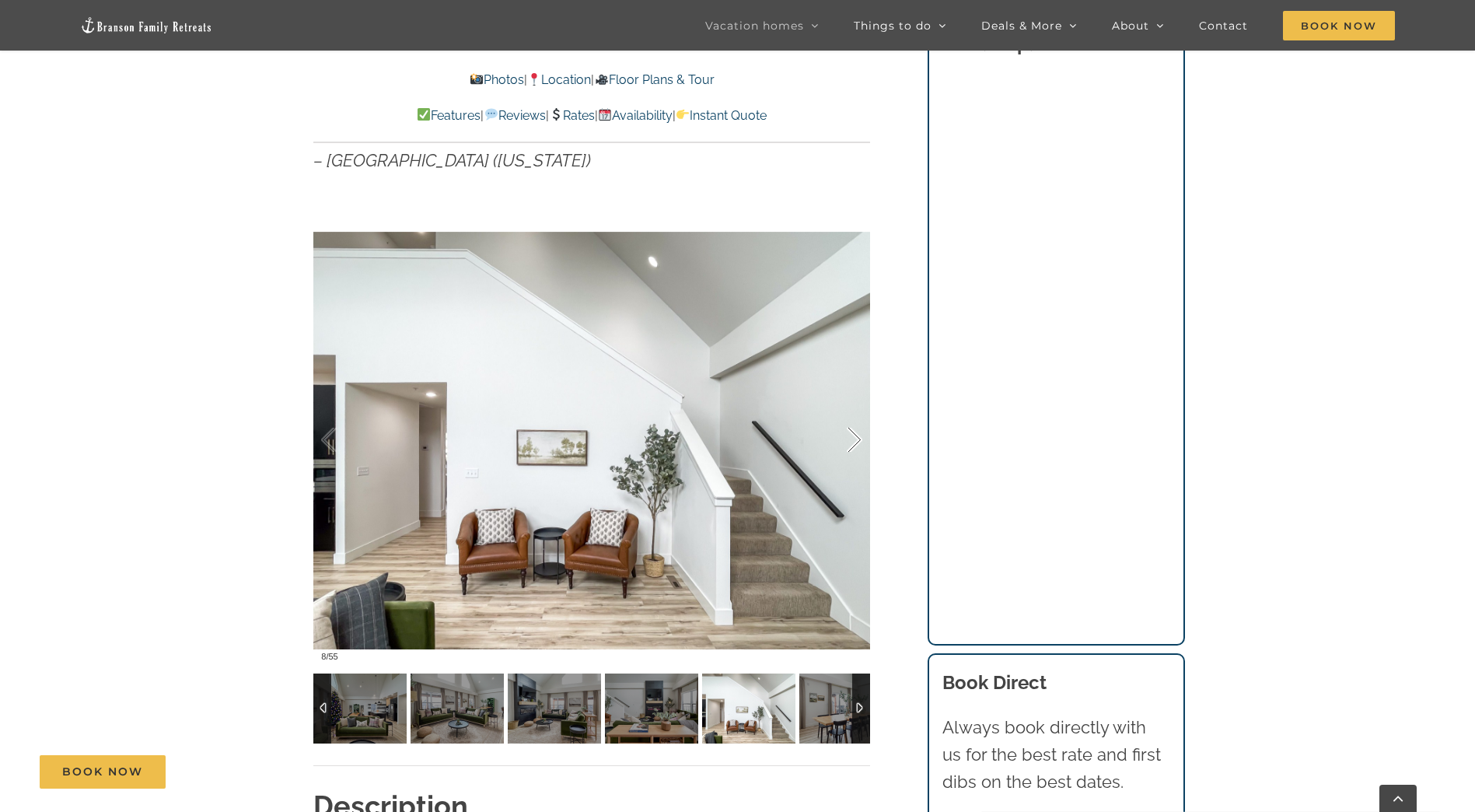
click at [849, 437] on div at bounding box center [838, 440] width 49 height 96
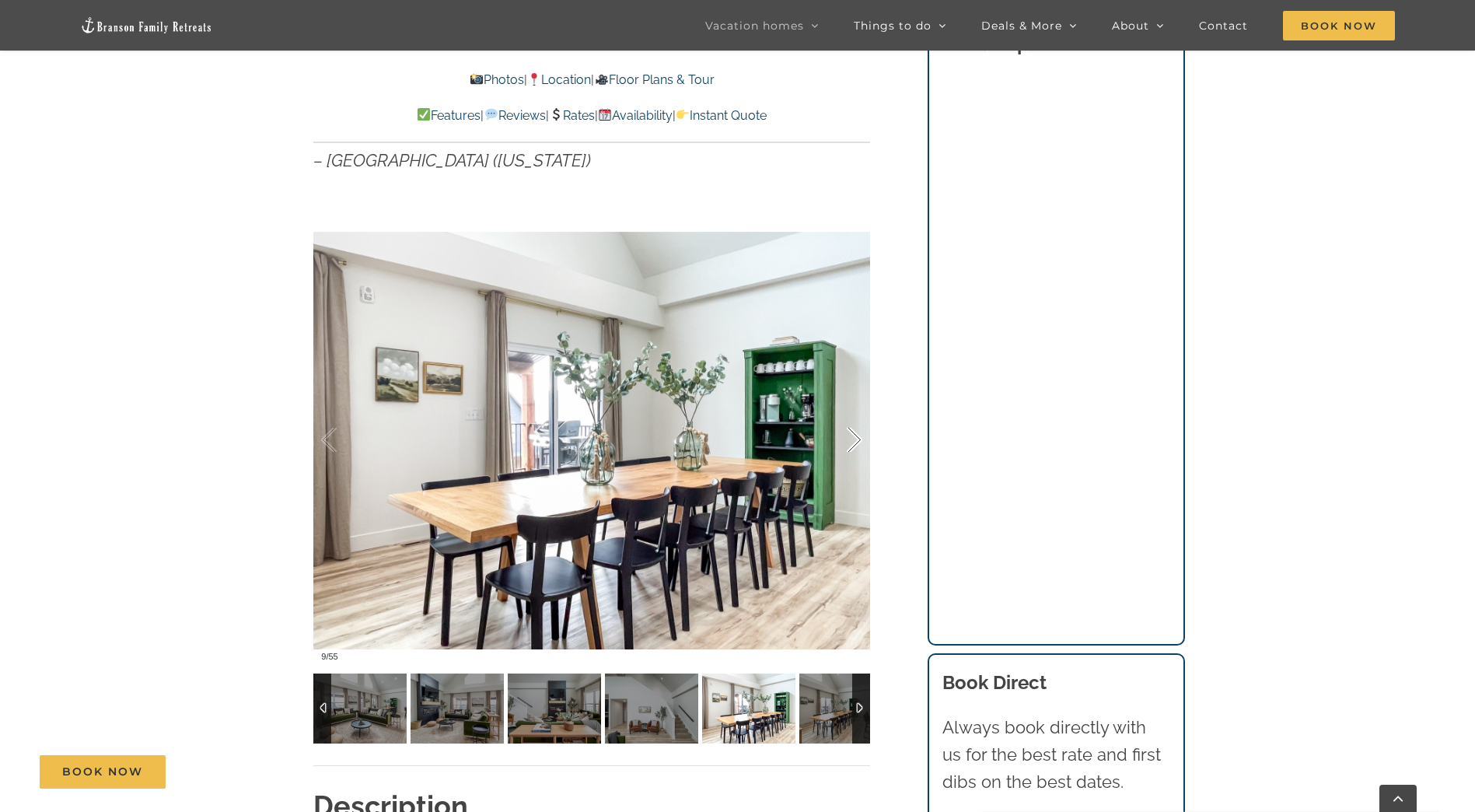
click at [849, 437] on div at bounding box center [838, 440] width 49 height 96
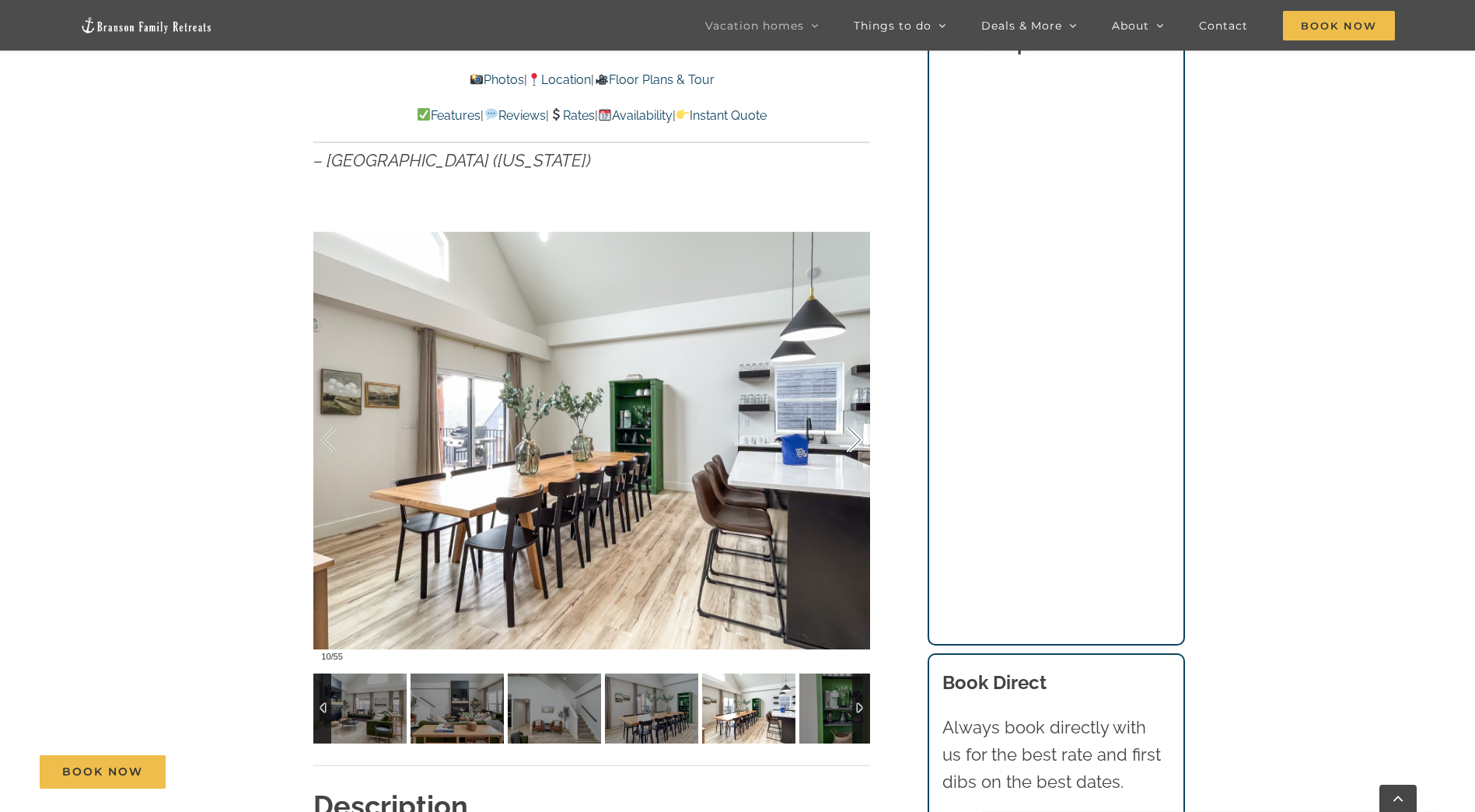
click at [849, 437] on div at bounding box center [838, 440] width 49 height 96
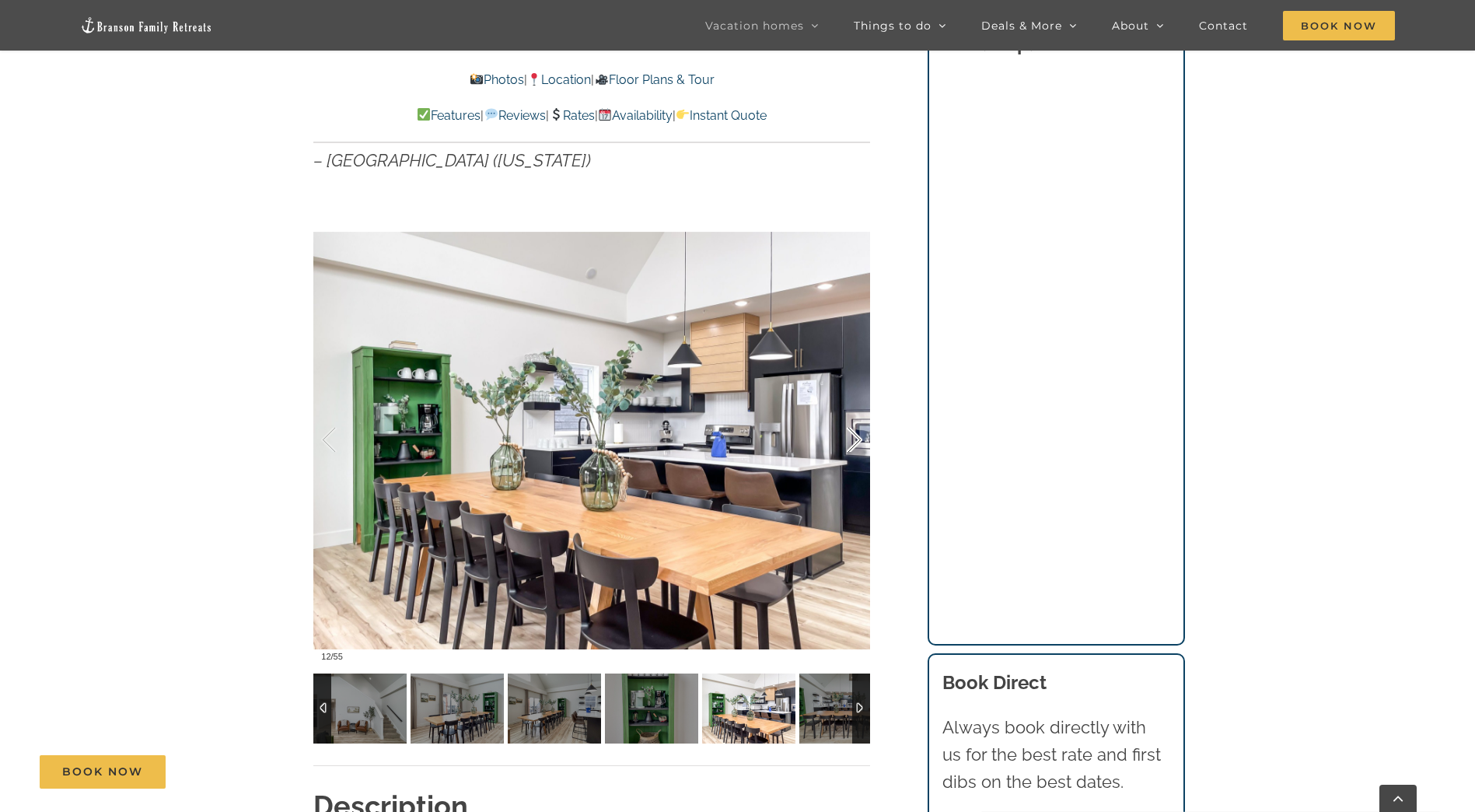
click at [849, 437] on div at bounding box center [838, 440] width 49 height 96
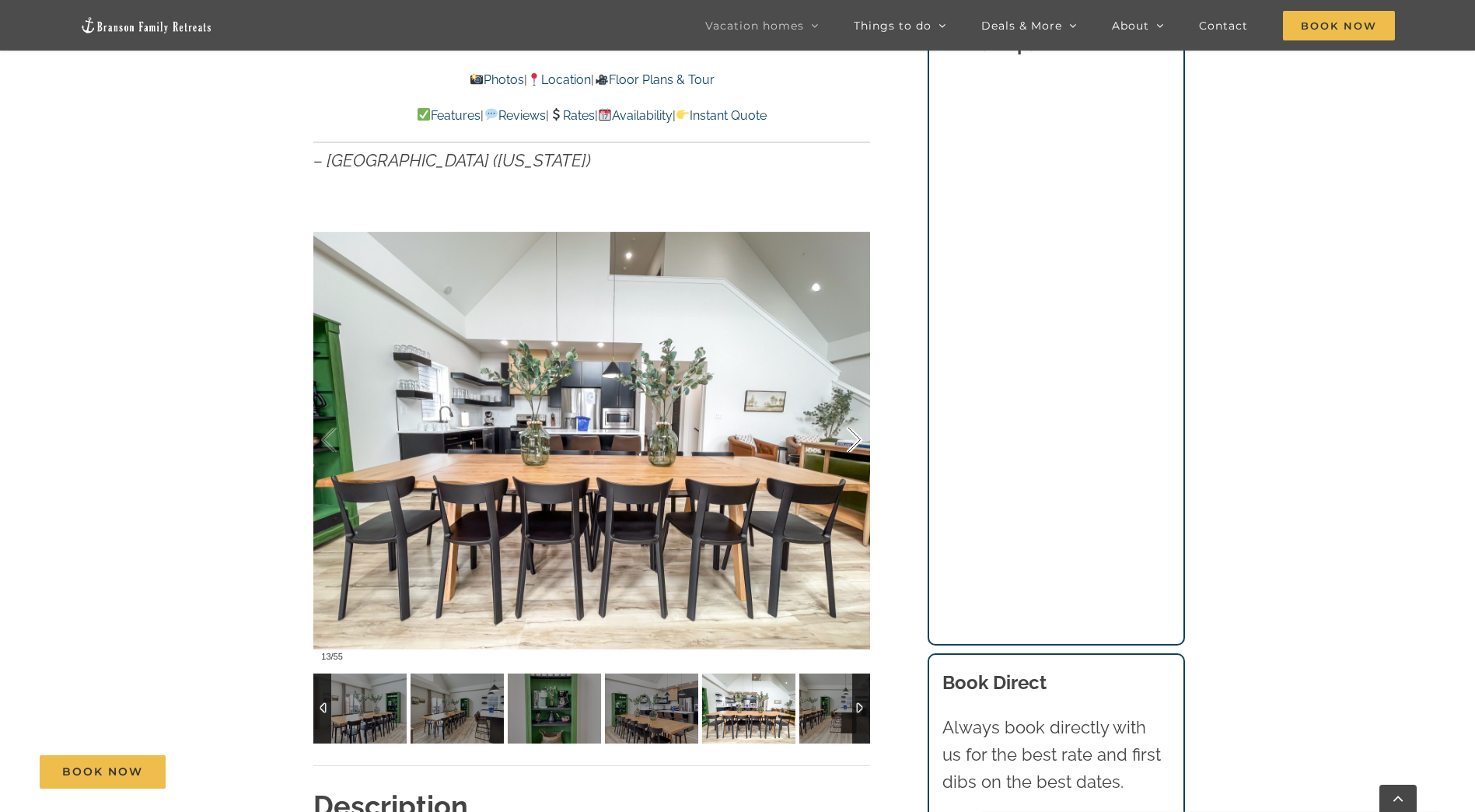
click at [849, 437] on div at bounding box center [838, 440] width 49 height 96
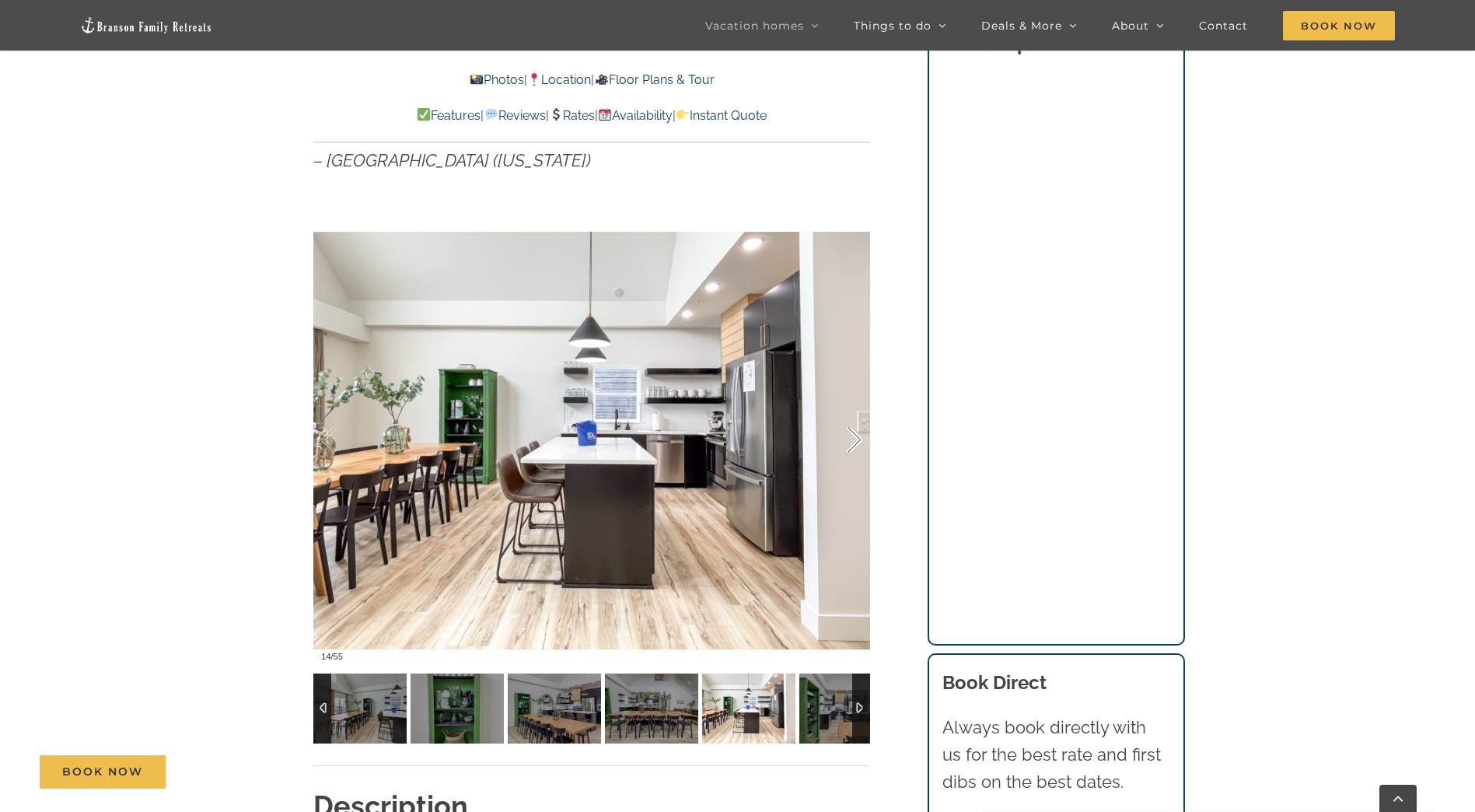
click at [849, 437] on div at bounding box center [838, 440] width 49 height 96
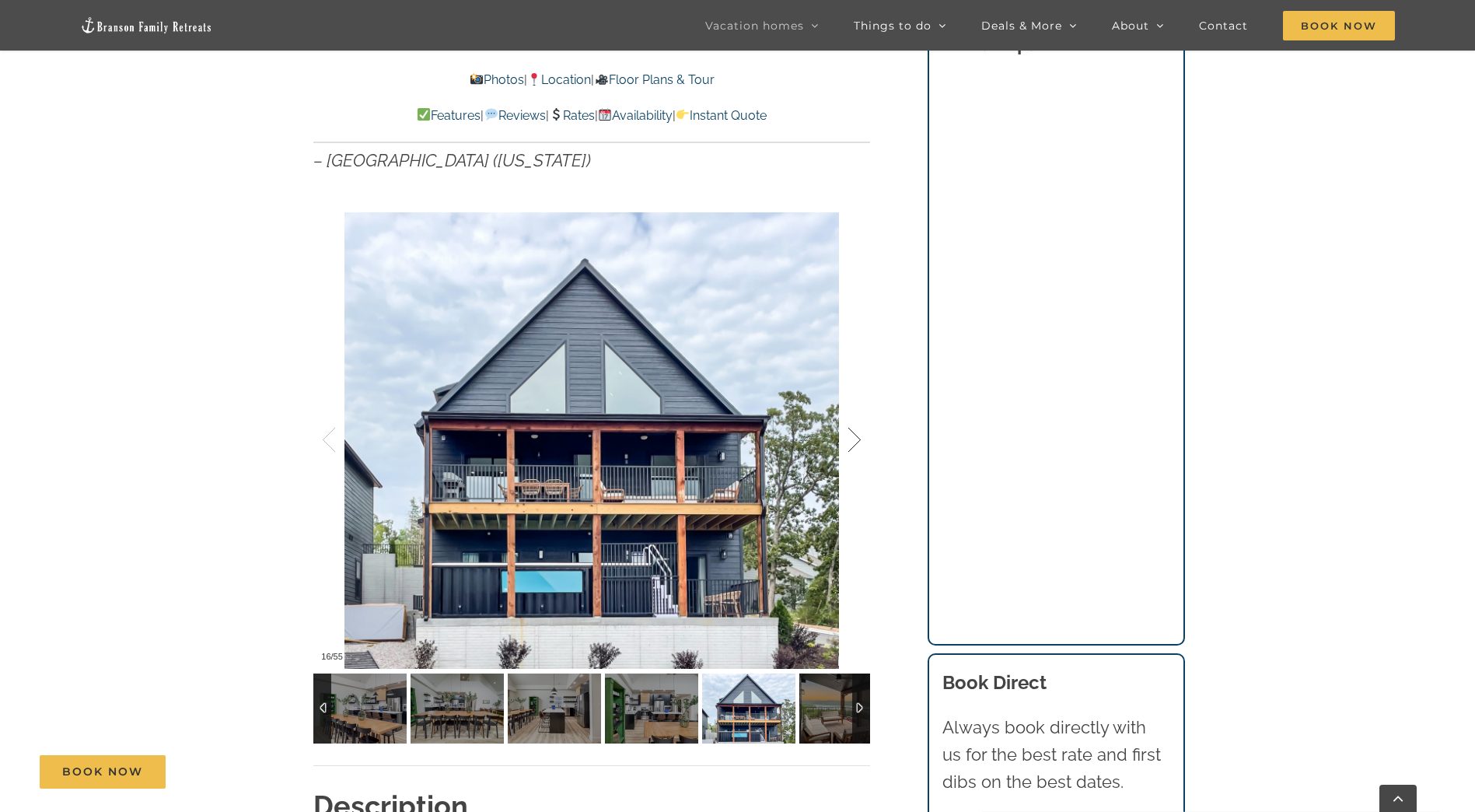
click at [849, 437] on div at bounding box center [838, 440] width 49 height 96
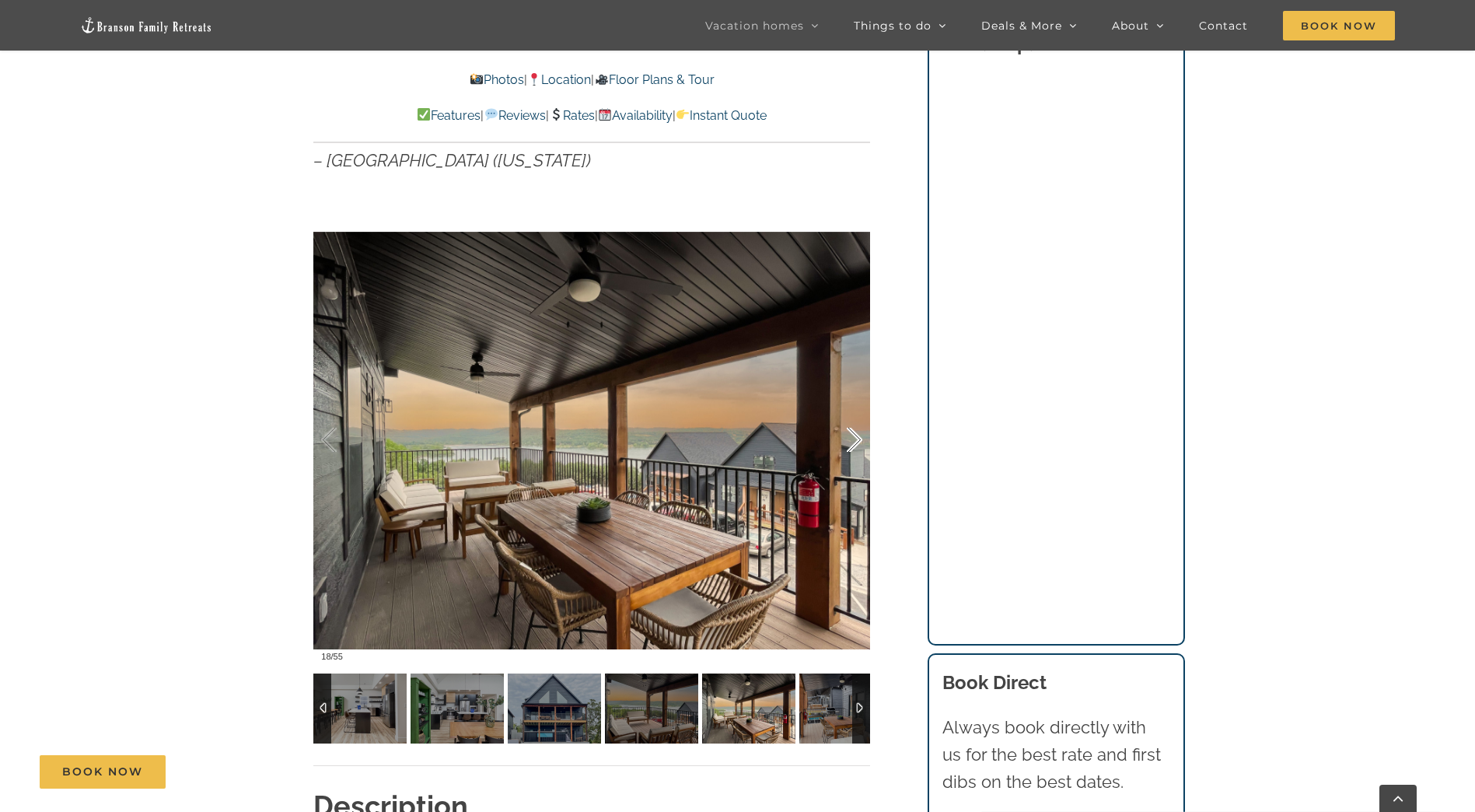
click at [849, 437] on div at bounding box center [838, 440] width 49 height 96
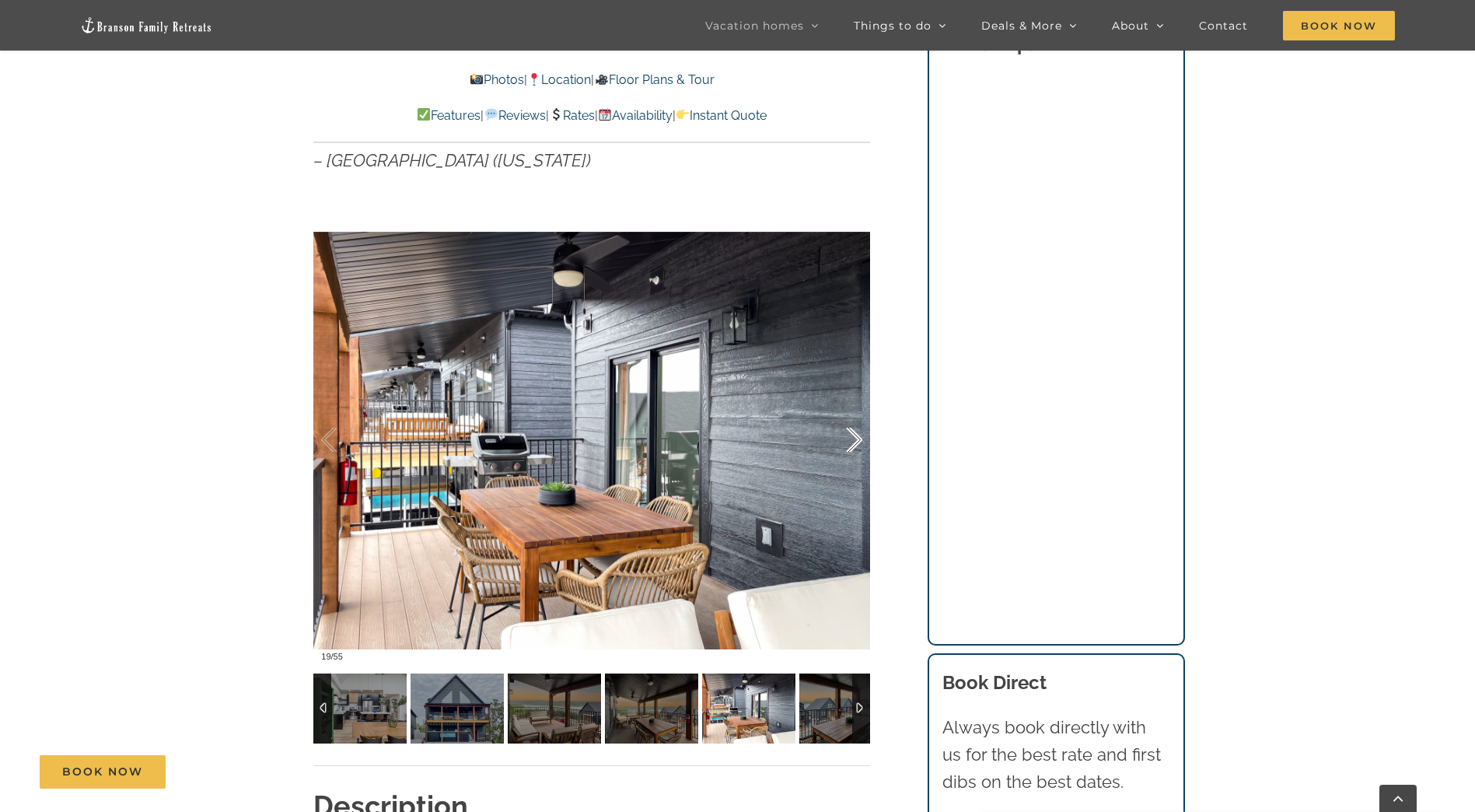
click at [849, 437] on div at bounding box center [838, 440] width 49 height 96
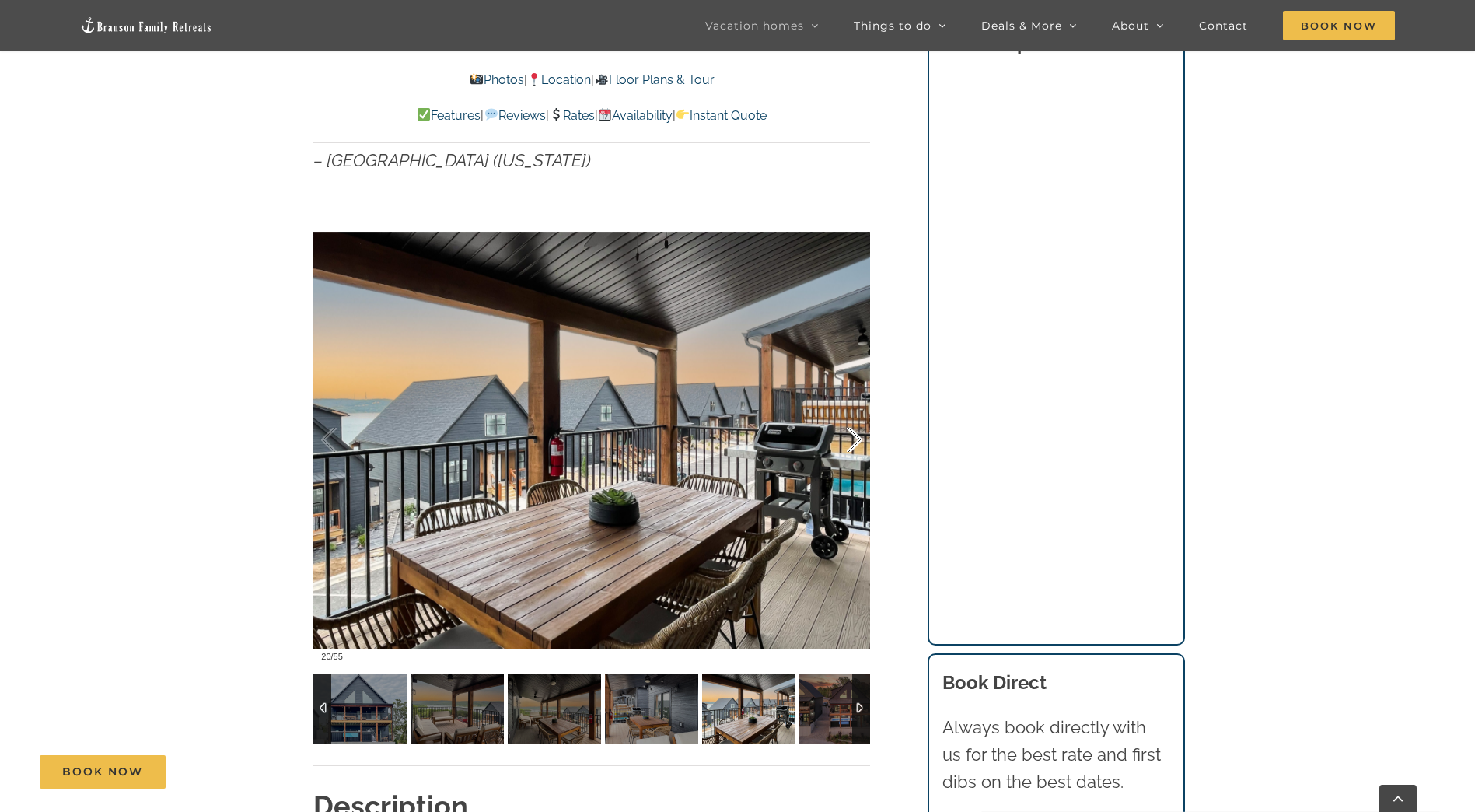
click at [849, 437] on div at bounding box center [838, 440] width 49 height 96
